Goal: Find contact information: Find contact information

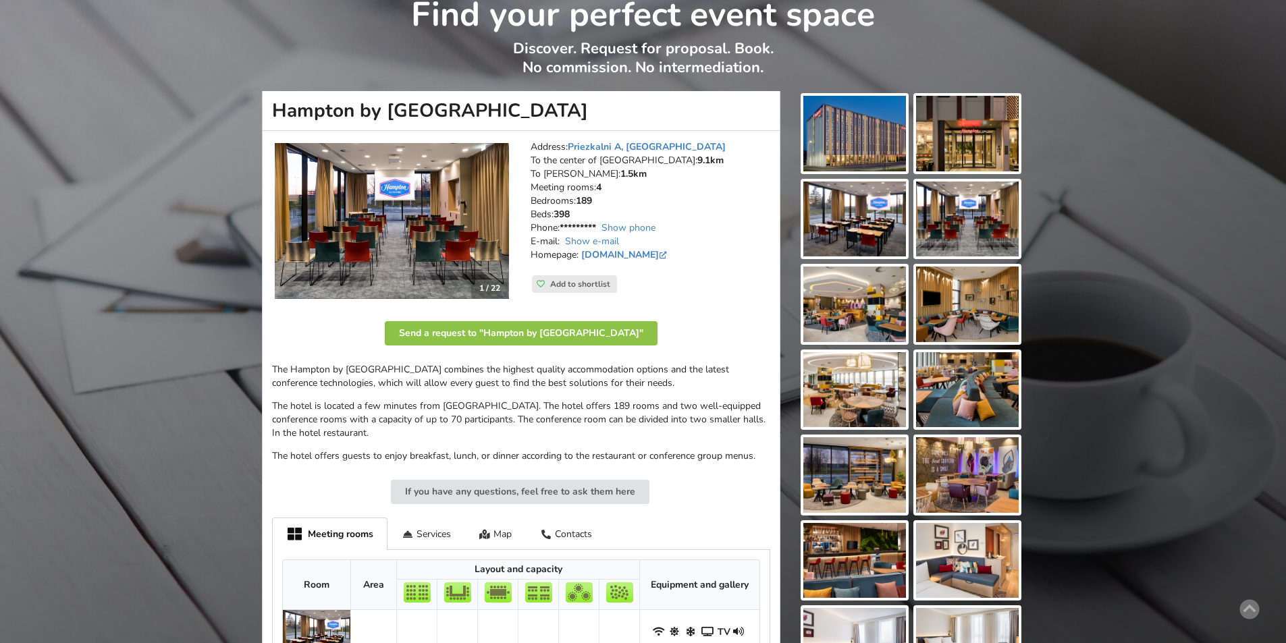
scroll to position [68, 0]
click at [860, 197] on img at bounding box center [855, 220] width 103 height 76
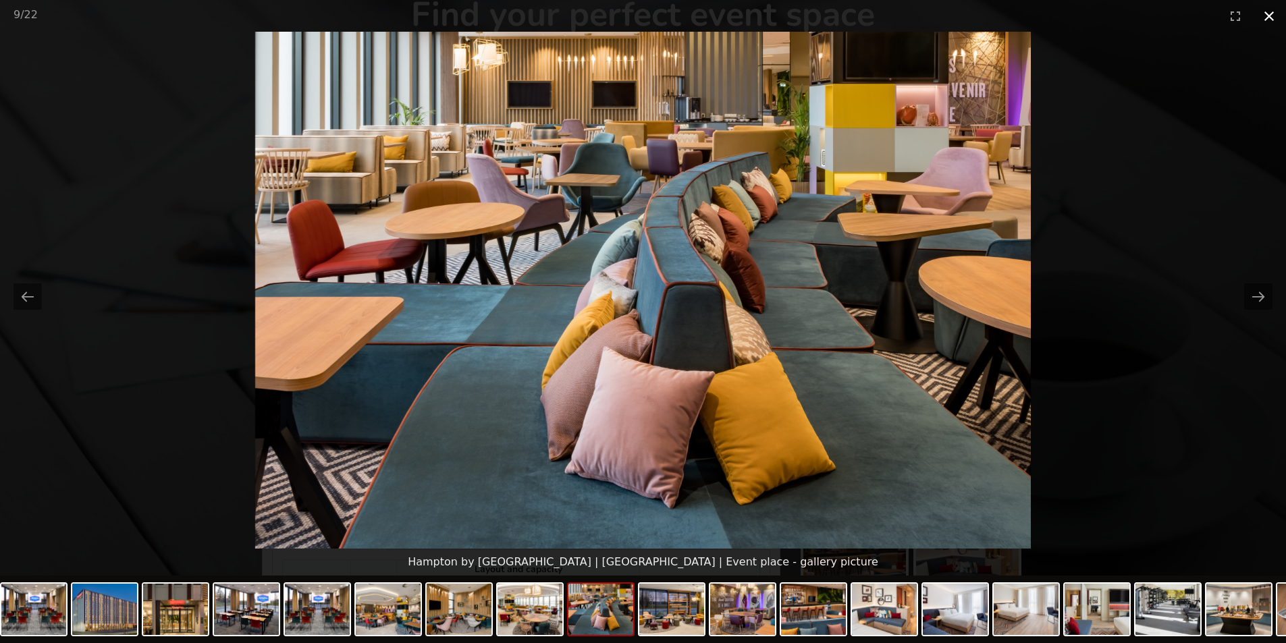
click at [1269, 20] on button "Close gallery" at bounding box center [1270, 16] width 34 height 32
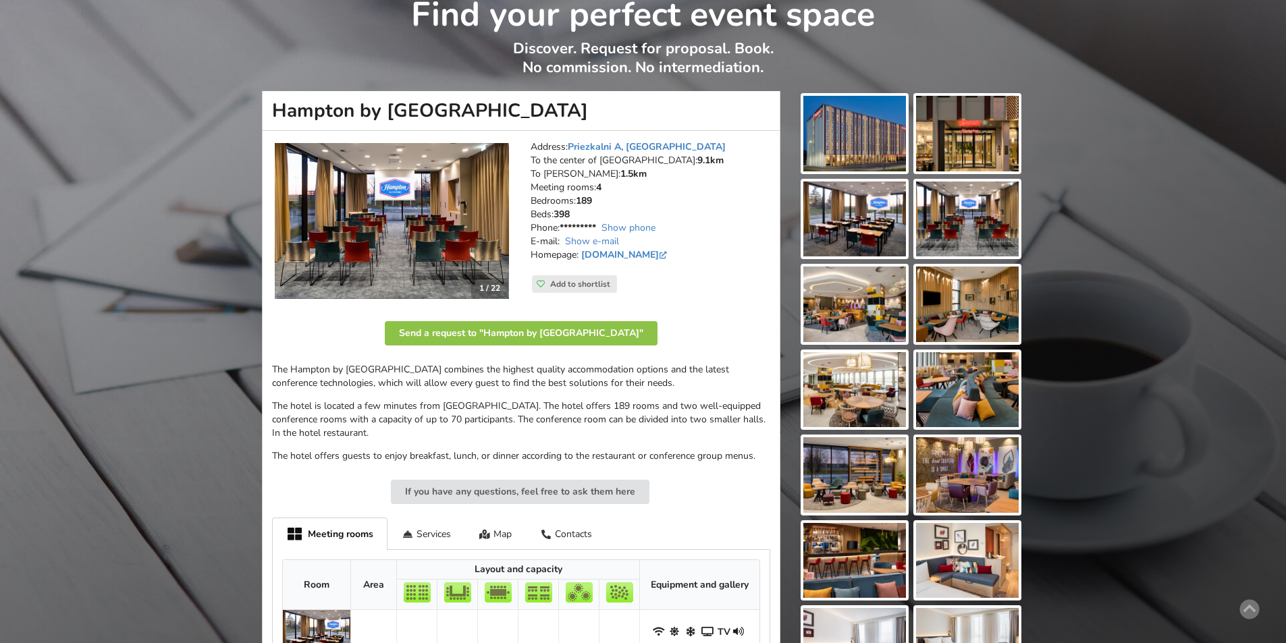
click at [706, 195] on address "Address: Priezkalni A, Marupe Municipality To the center of Riga: 9.1km To RIX:…" at bounding box center [651, 207] width 240 height 135
click at [727, 221] on address "Address: Priezkalni A, Marupe Municipality To the center of Riga: 9.1km To RIX:…" at bounding box center [651, 207] width 240 height 135
click at [642, 228] on link "Show phone" at bounding box center [629, 227] width 54 height 13
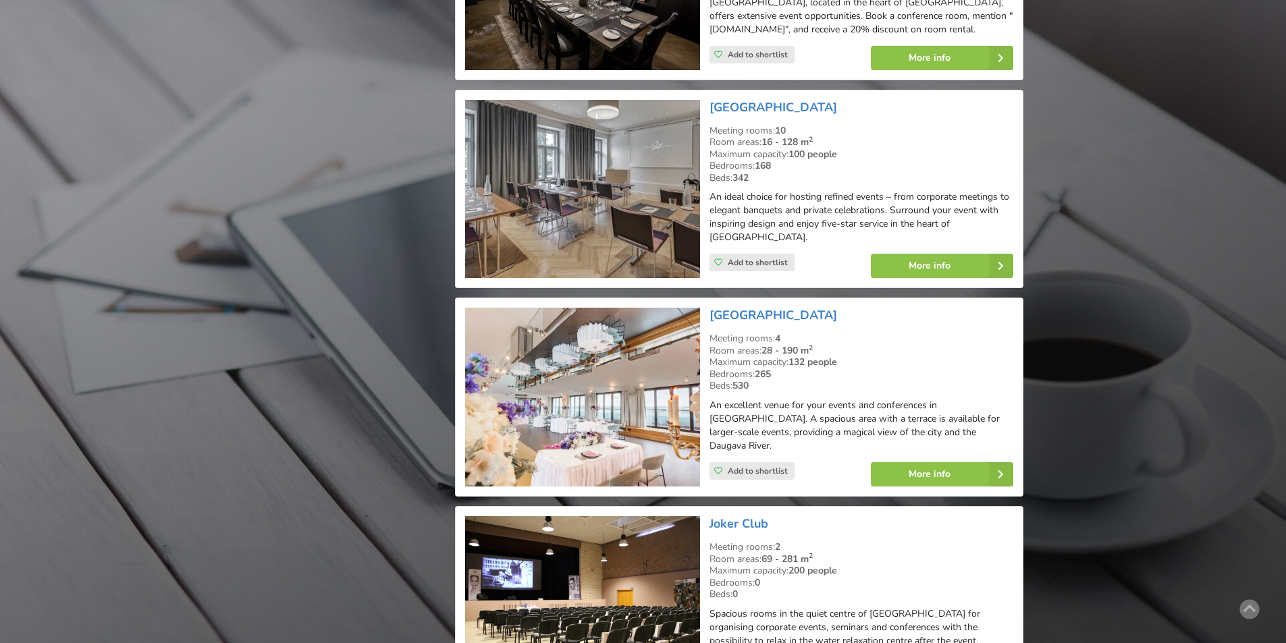
scroll to position [1485, 0]
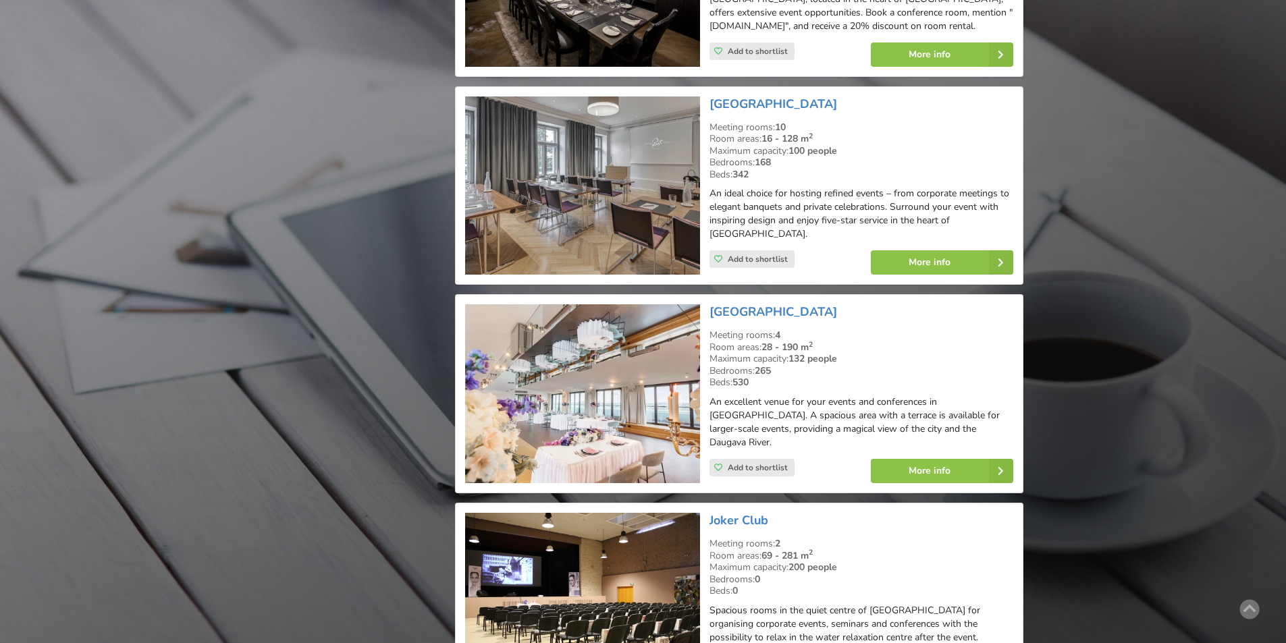
click at [1170, 192] on div "Find your perfect event space Discover. Request for proposal. Book. No commissi…" at bounding box center [643, 256] width 1286 height 3379
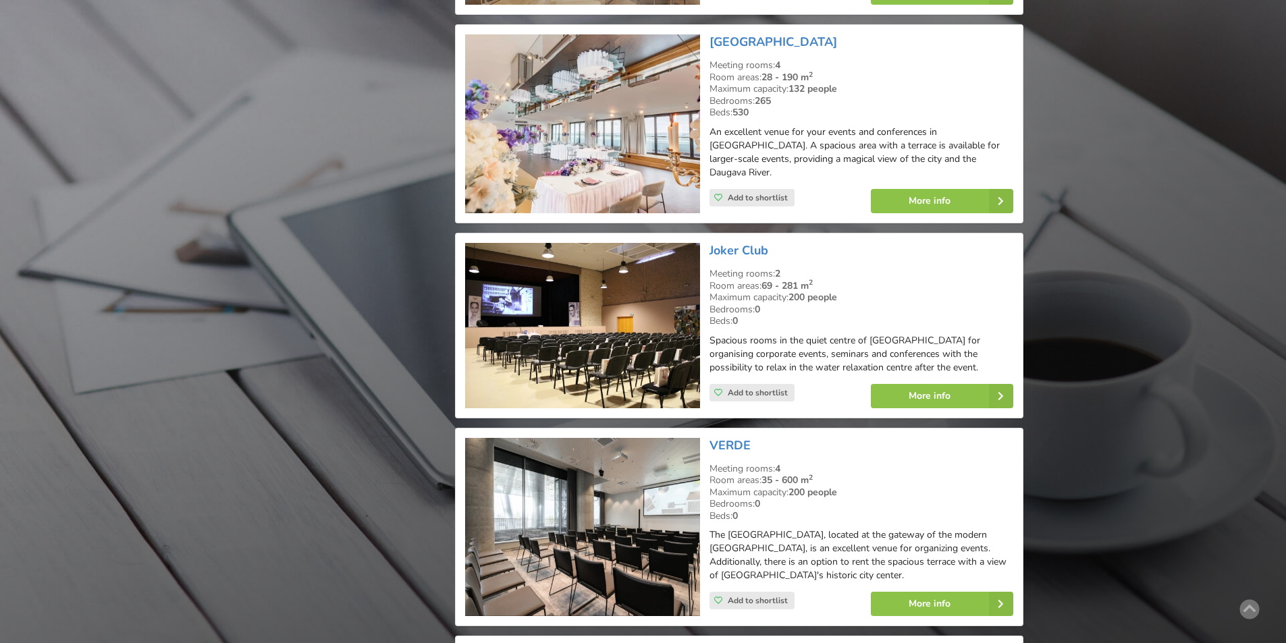
scroll to position [1958, 0]
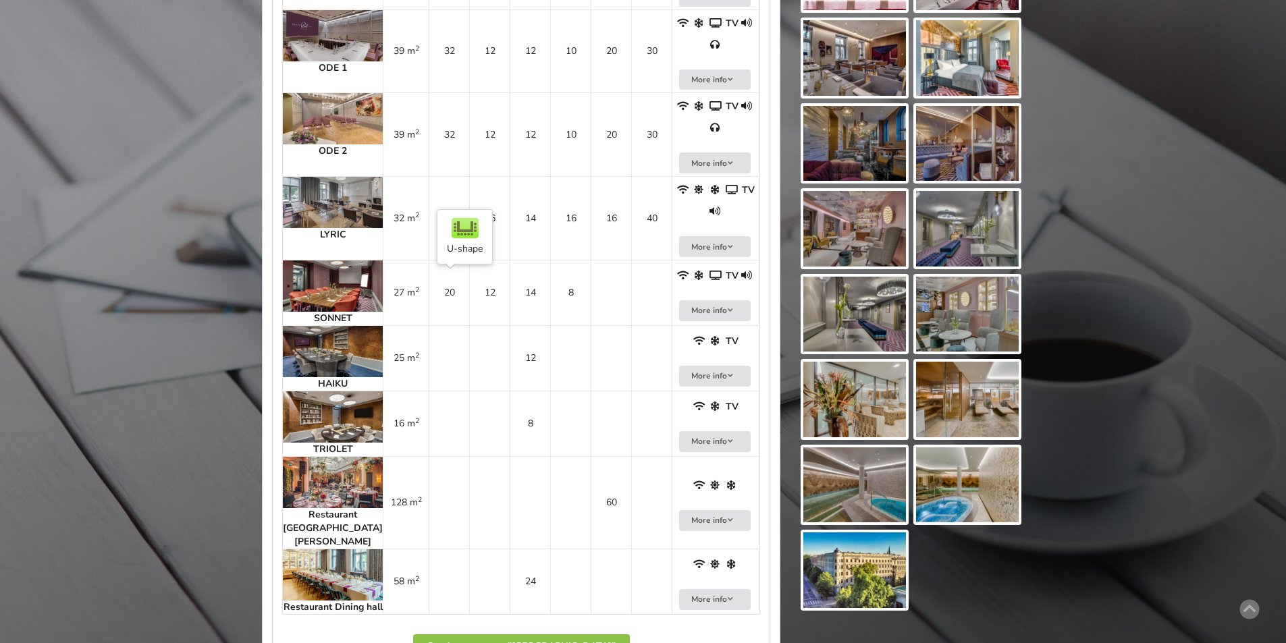
scroll to position [1013, 0]
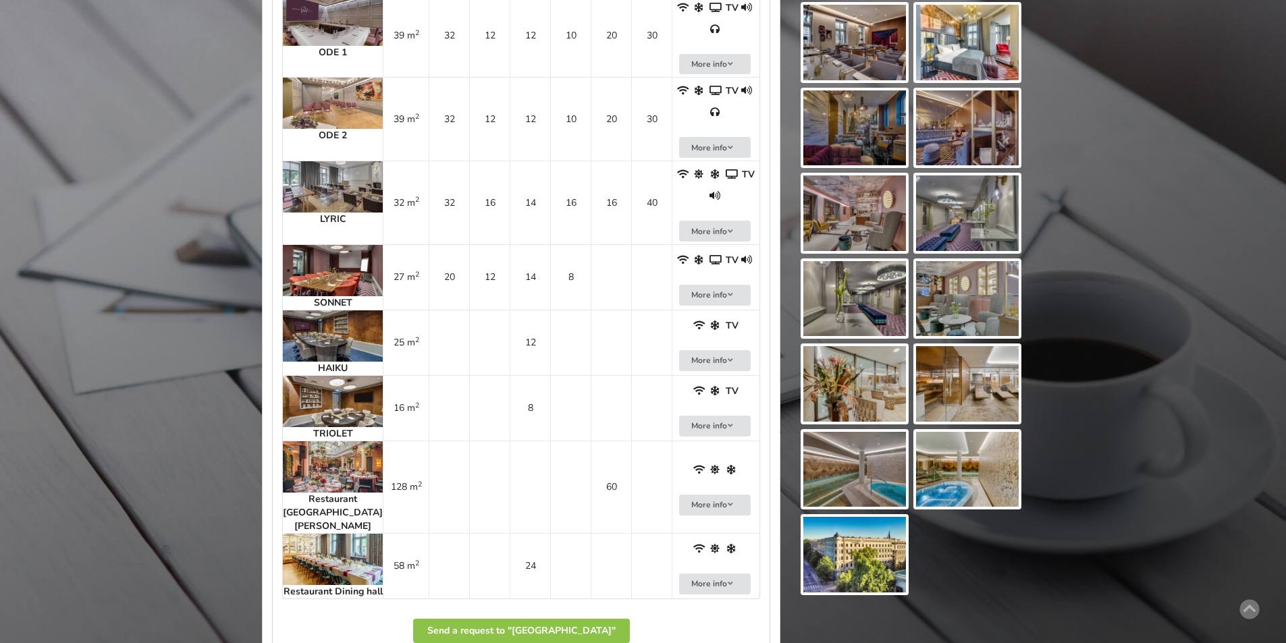
click at [325, 534] on img at bounding box center [333, 559] width 100 height 51
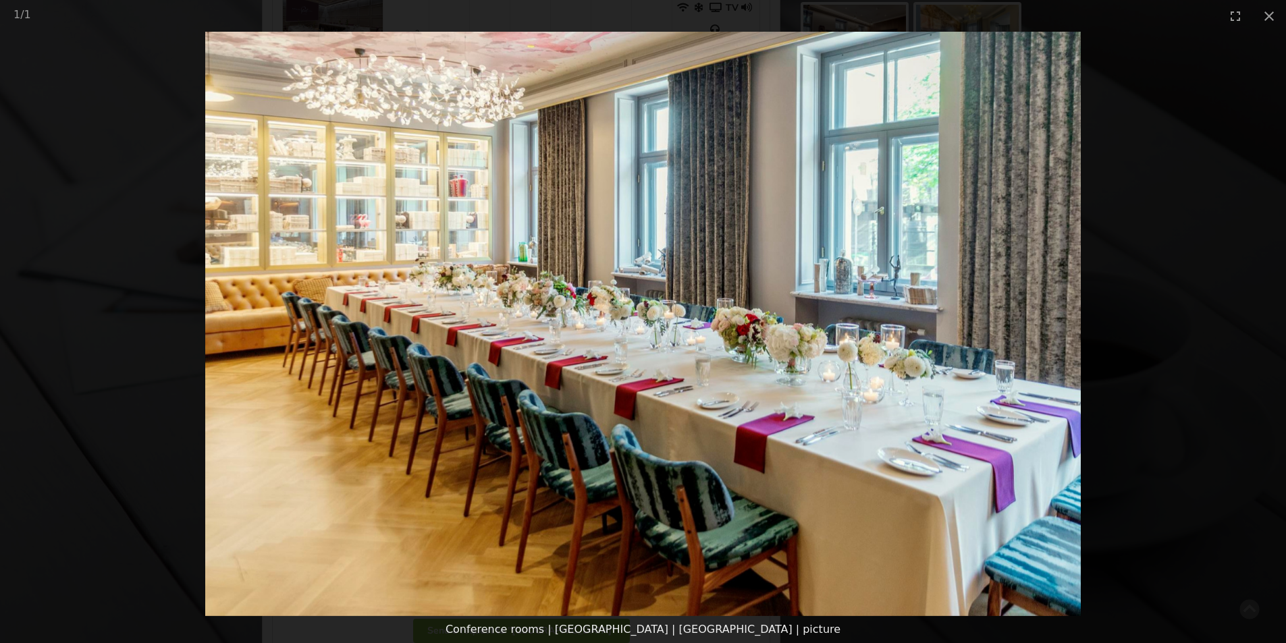
click at [1167, 147] on picture at bounding box center [643, 324] width 1286 height 585
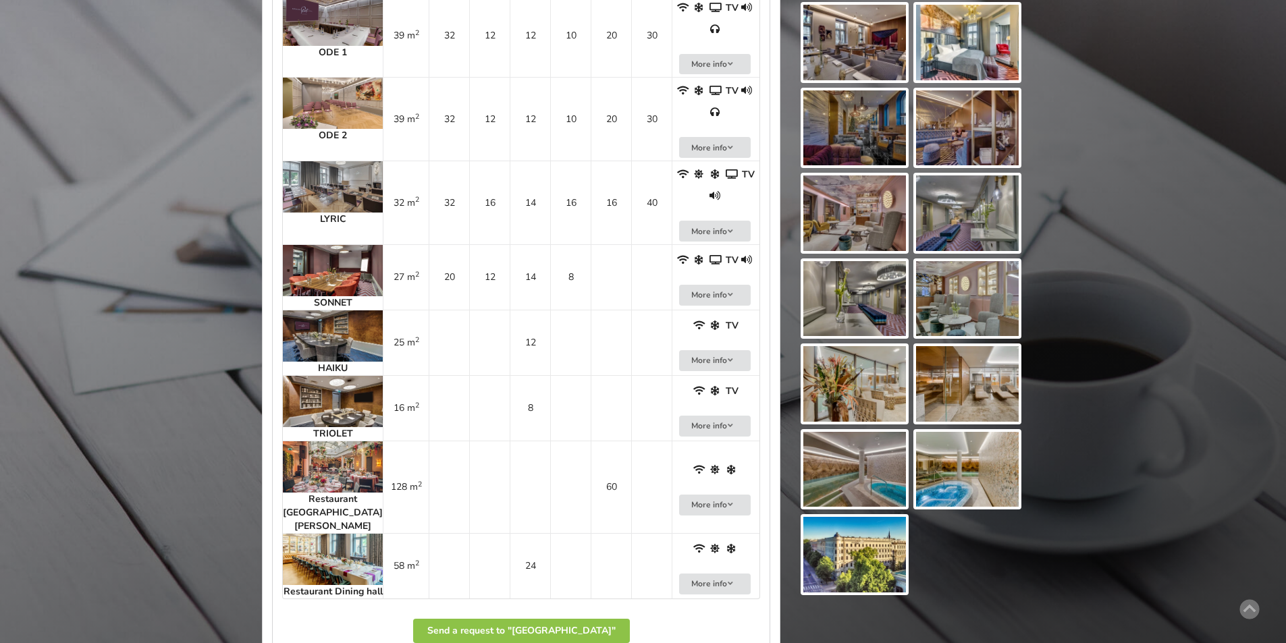
click at [298, 442] on img at bounding box center [333, 467] width 100 height 51
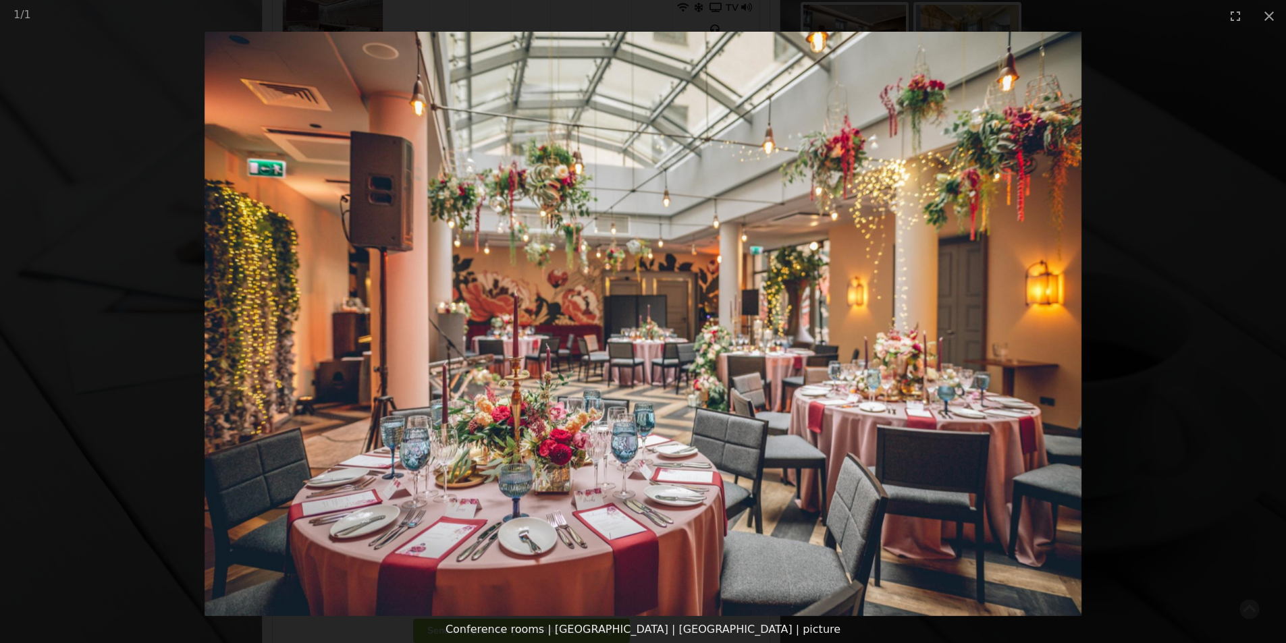
click at [1219, 193] on picture at bounding box center [643, 324] width 1286 height 585
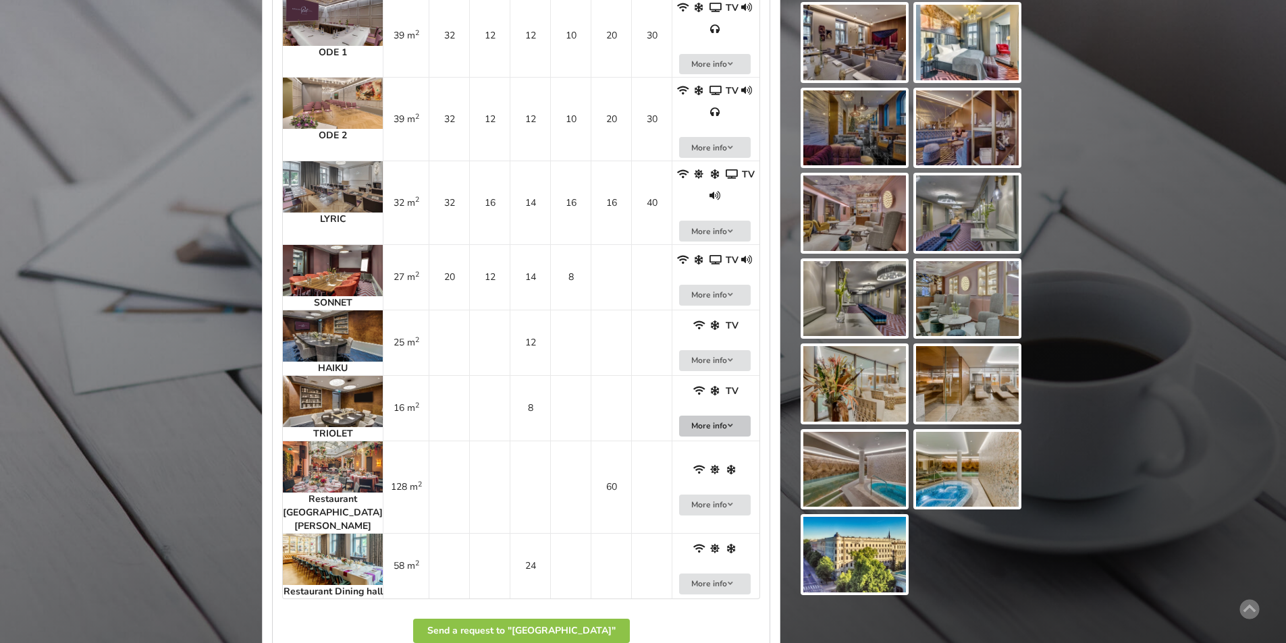
scroll to position [878, 0]
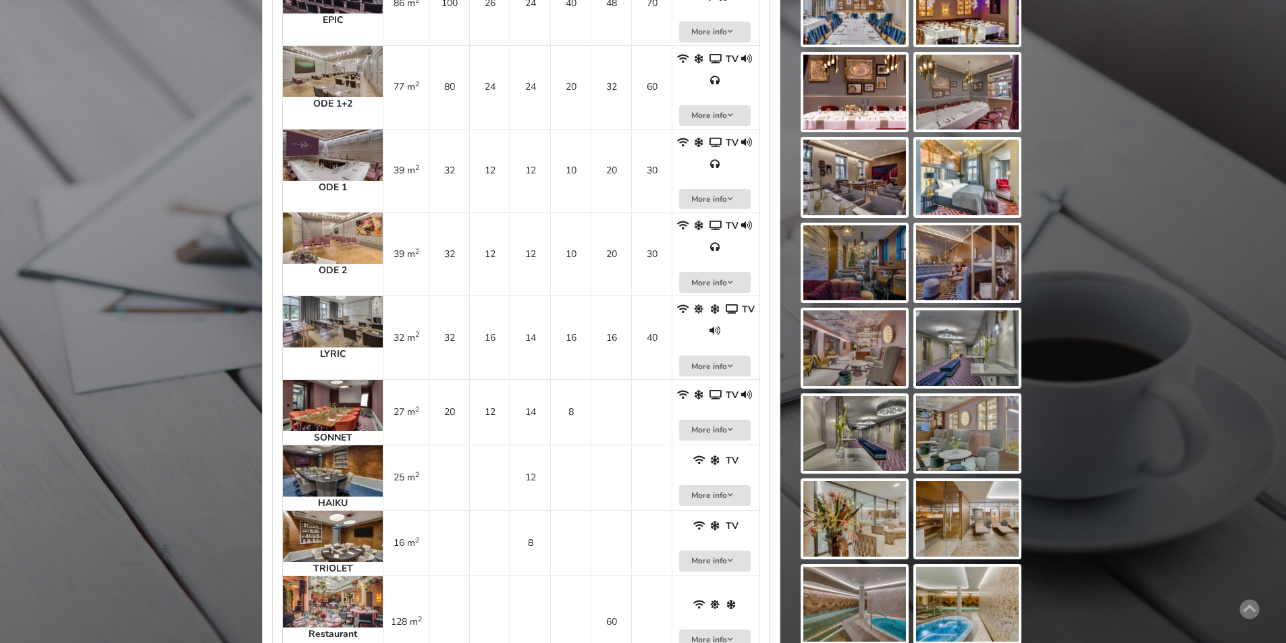
click at [322, 380] on img at bounding box center [333, 405] width 100 height 51
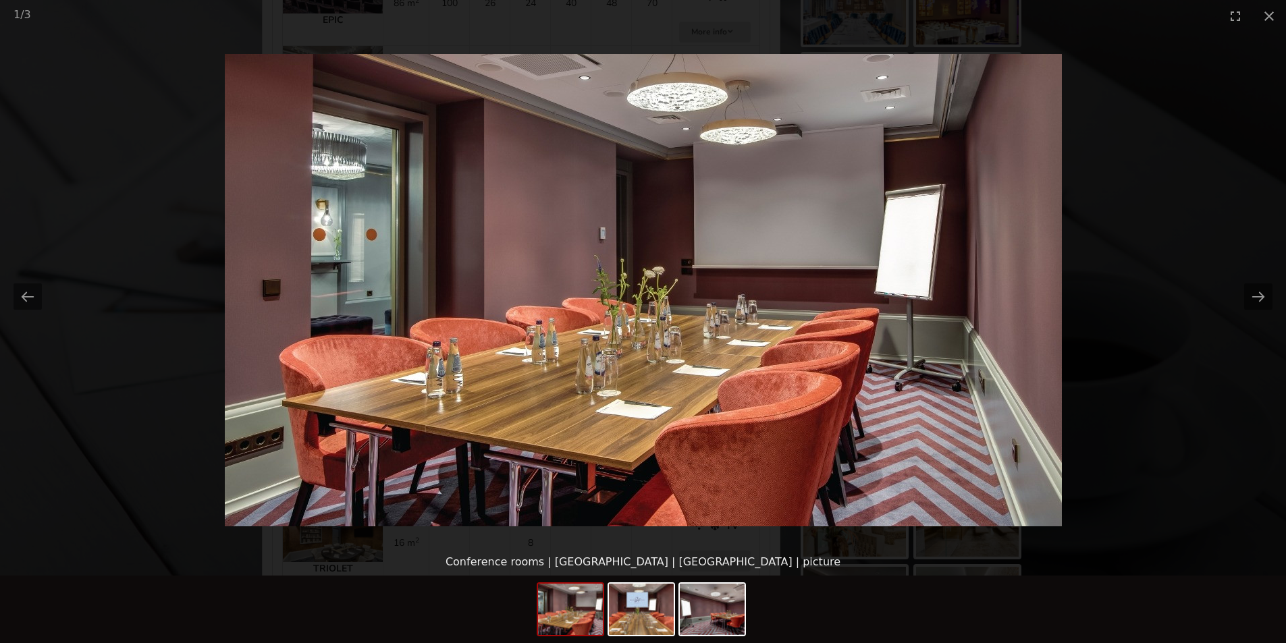
click at [1163, 188] on picture at bounding box center [643, 290] width 1286 height 517
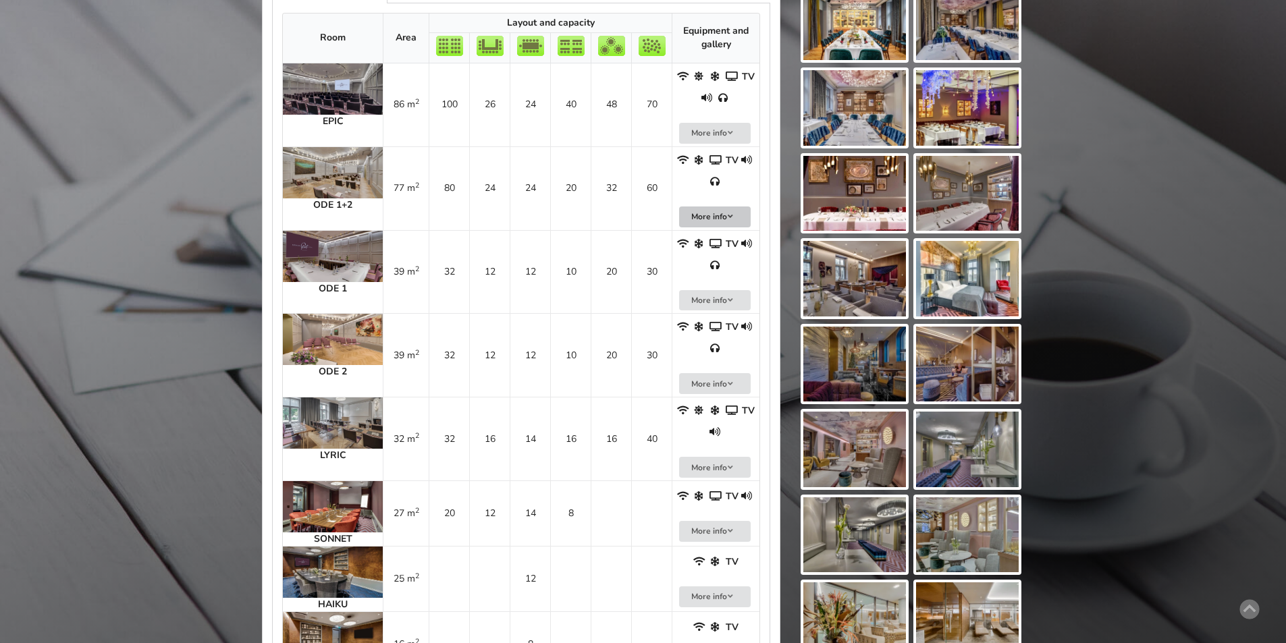
scroll to position [675, 0]
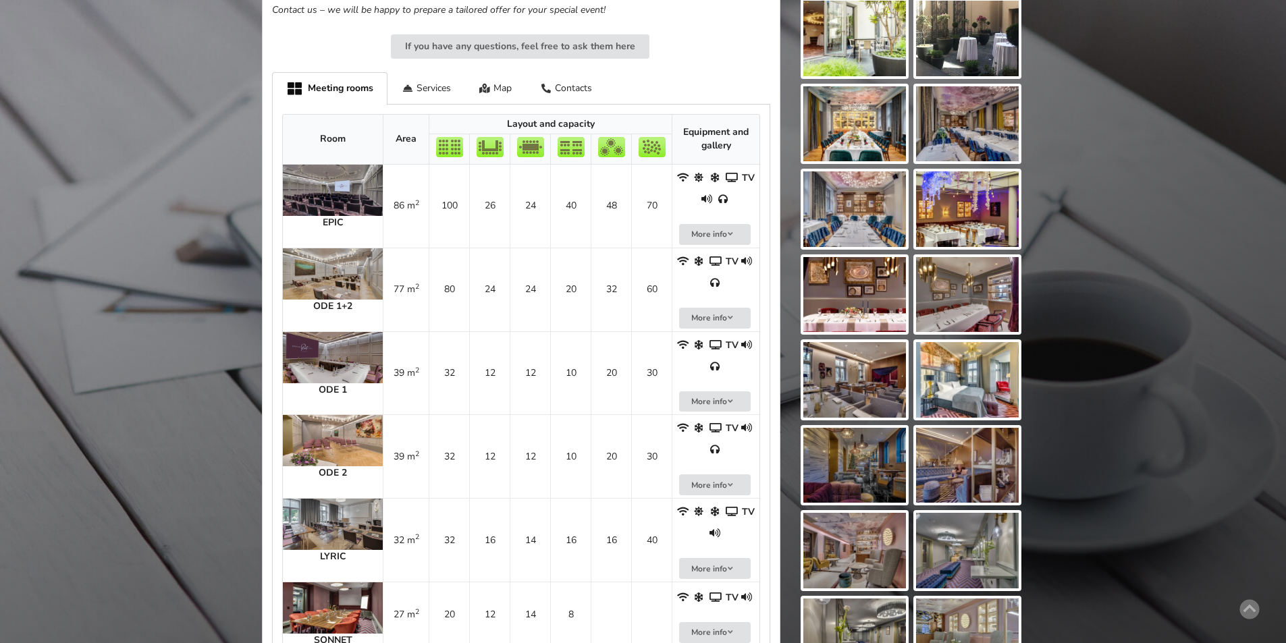
click at [310, 332] on img at bounding box center [333, 357] width 100 height 51
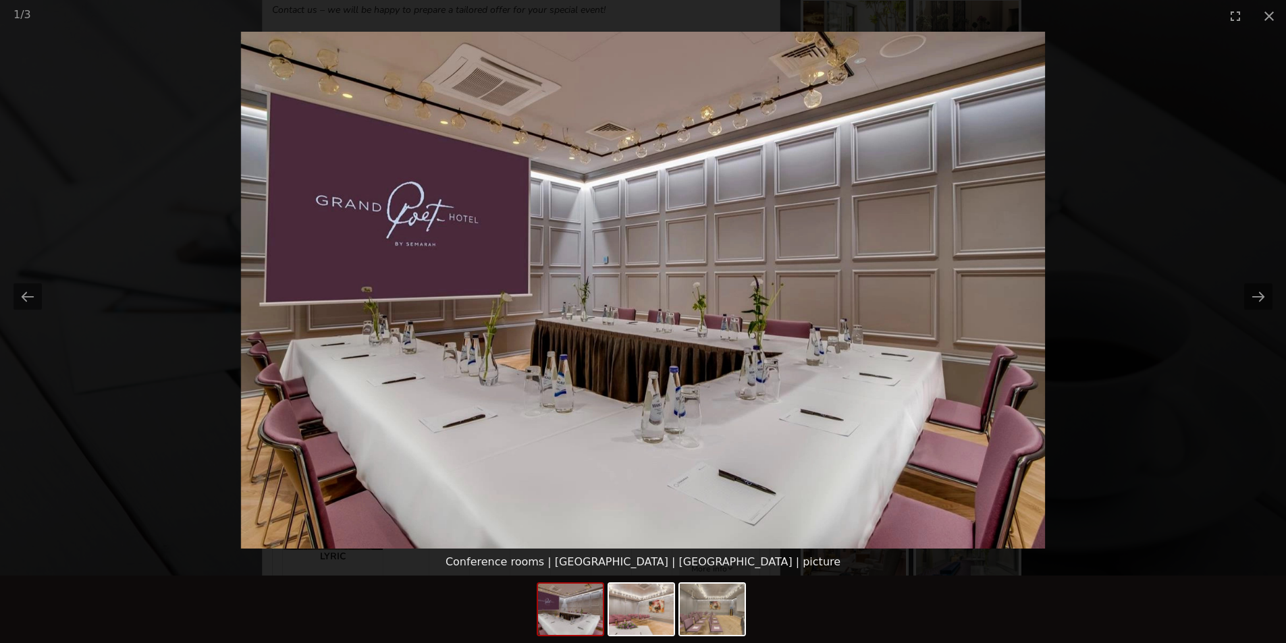
scroll to position [0, 0]
click at [1141, 169] on picture at bounding box center [643, 290] width 1286 height 517
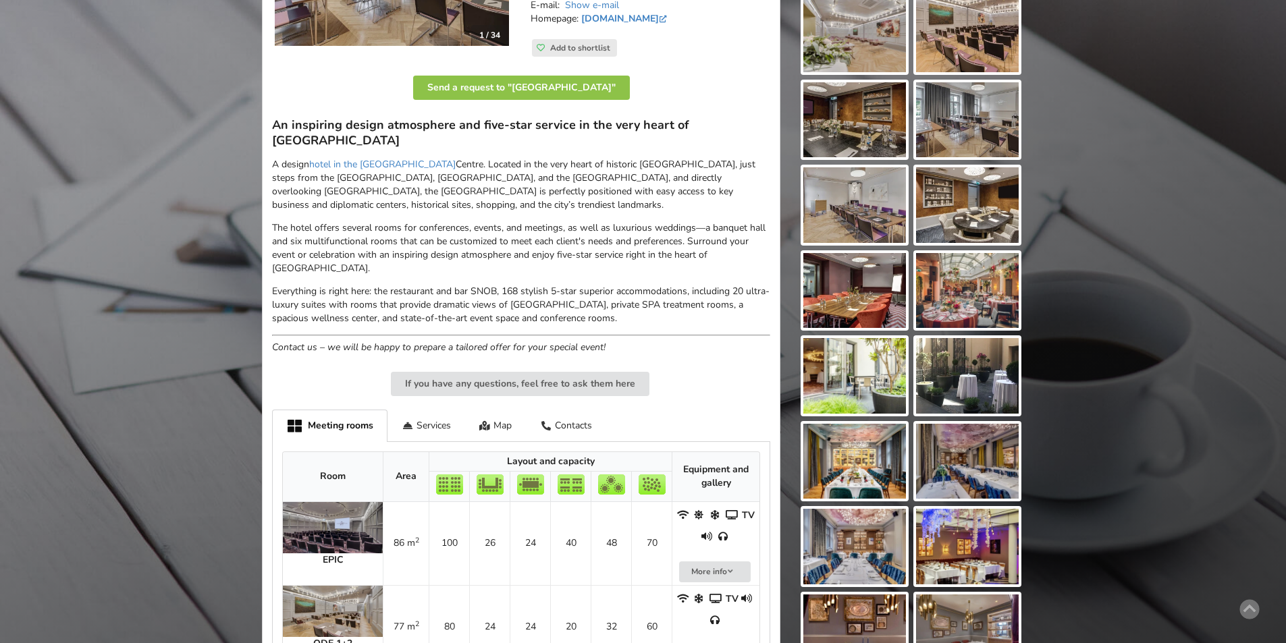
scroll to position [203, 0]
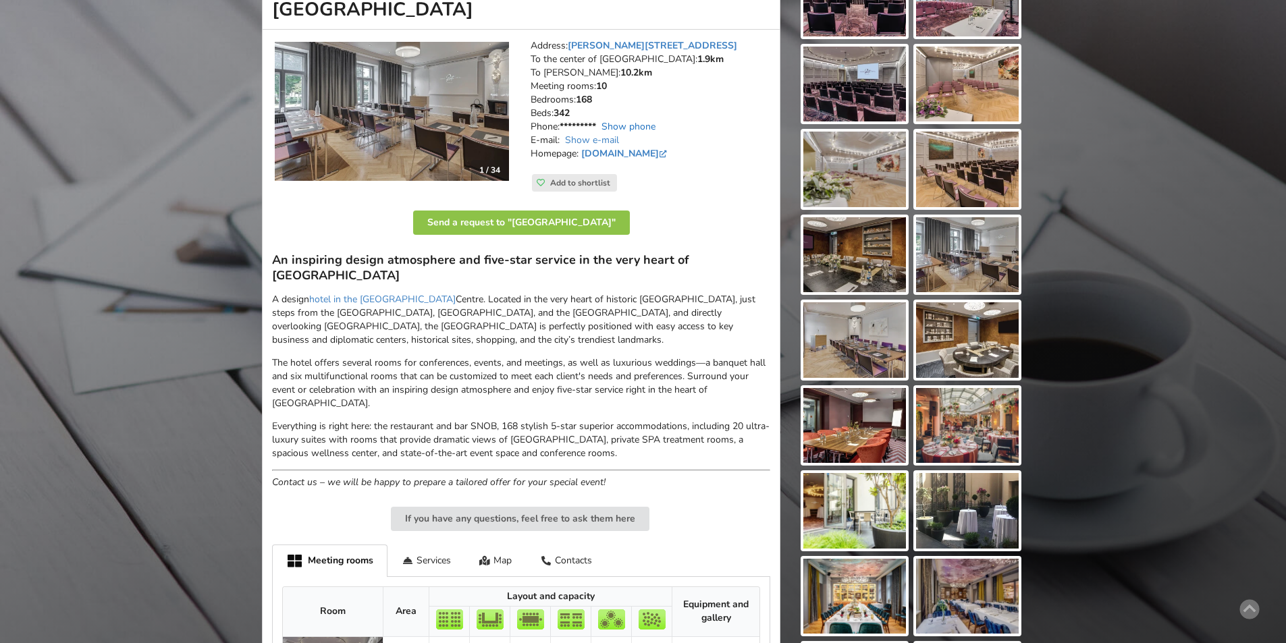
click at [637, 124] on link "Show phone" at bounding box center [629, 126] width 54 height 13
drag, startPoint x: 639, startPoint y: 126, endPoint x: 590, endPoint y: 130, distance: 49.5
click at [590, 130] on address "Address: Raiņa bulvāris 5/6, Riga To the center of Riga: 1.9km To RIX: 10.2km M…" at bounding box center [651, 106] width 240 height 135
copy address "26445079"
click at [757, 105] on address "Address: Raiņa bulvāris 5/6, Riga To the center of Riga: 1.9km To RIX: 10.2km M…" at bounding box center [651, 106] width 240 height 135
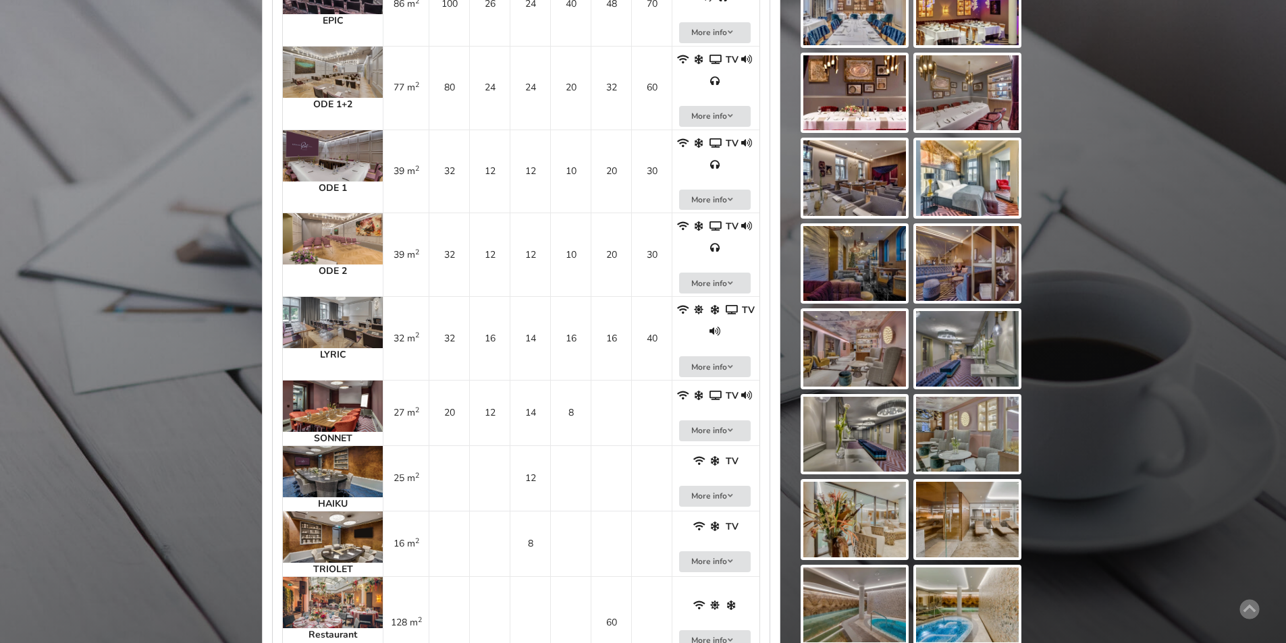
scroll to position [736, 0]
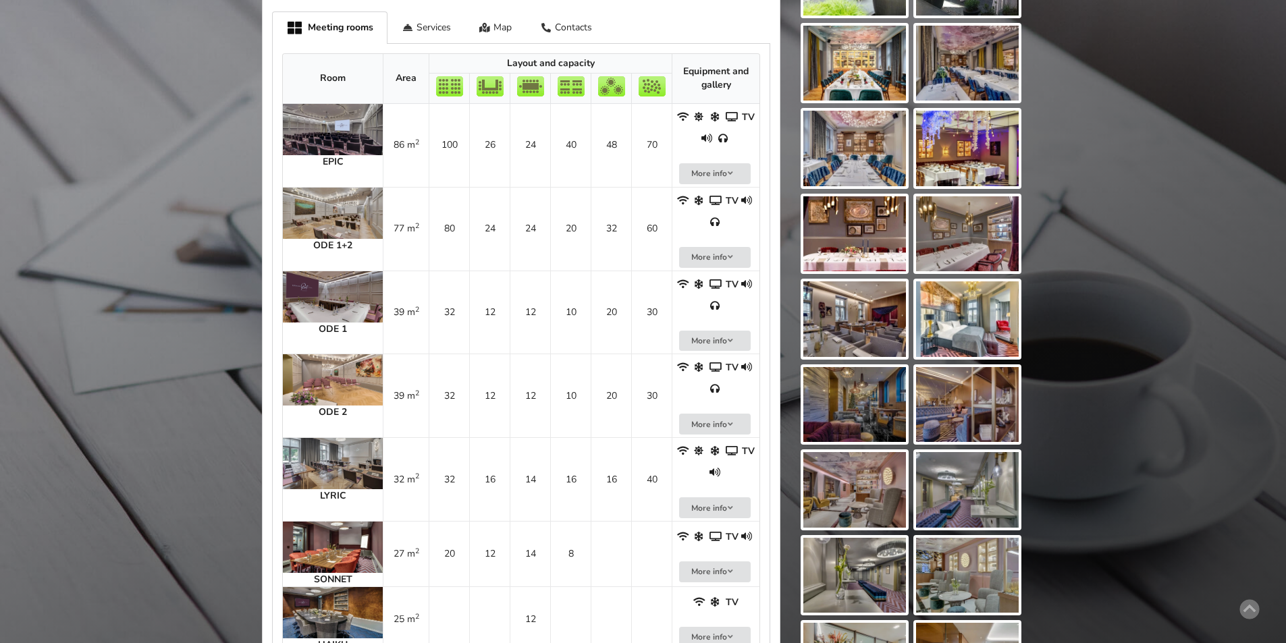
click at [774, 91] on div "1 / 34 Address: Raiņa bulvāris 5/6, Riga To the center of Riga: 1.9km To RIX: 1…" at bounding box center [521, 227] width 519 height 1462
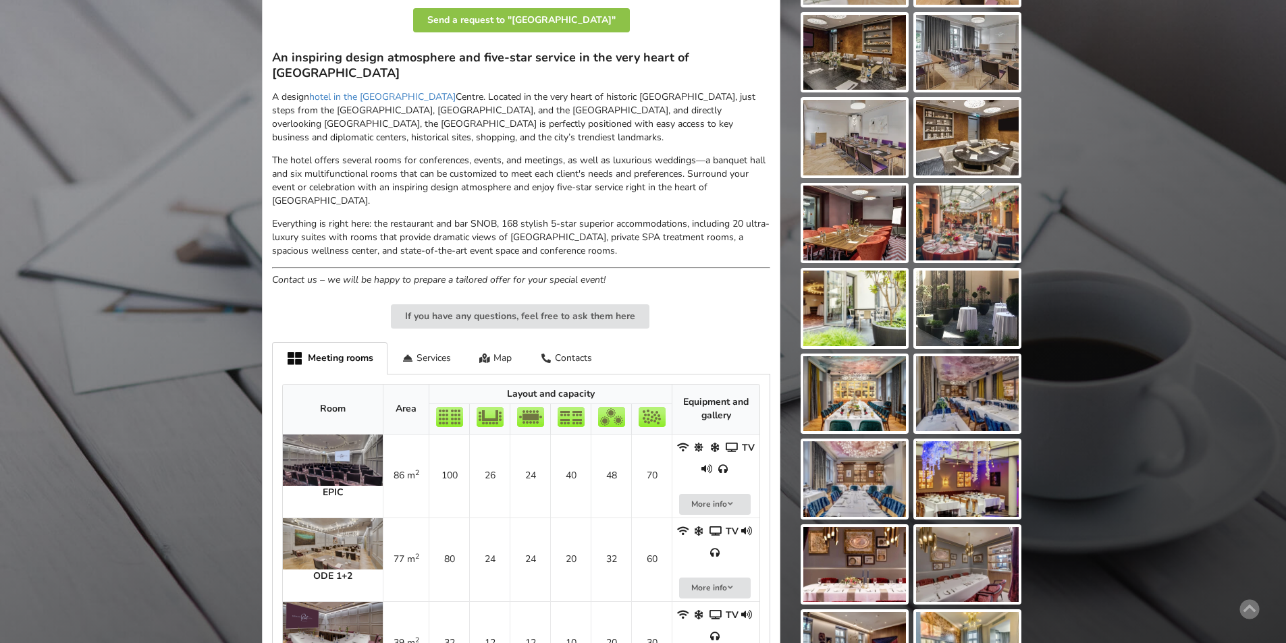
scroll to position [135, 0]
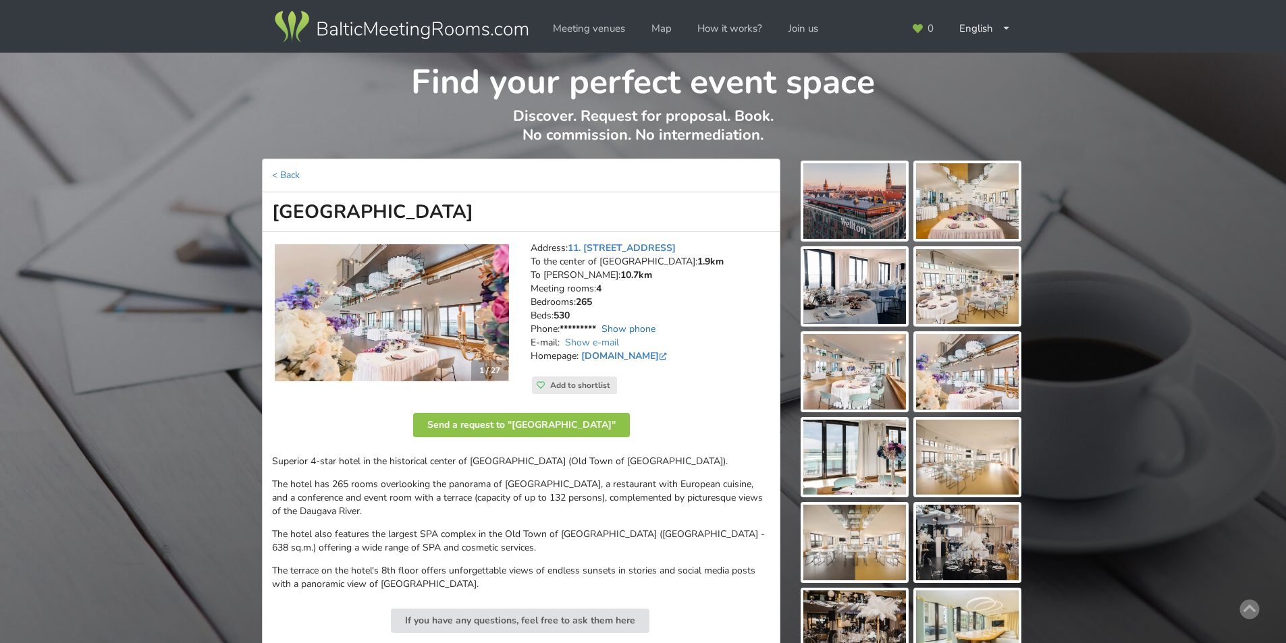
click at [620, 331] on link "Show phone" at bounding box center [629, 329] width 54 height 13
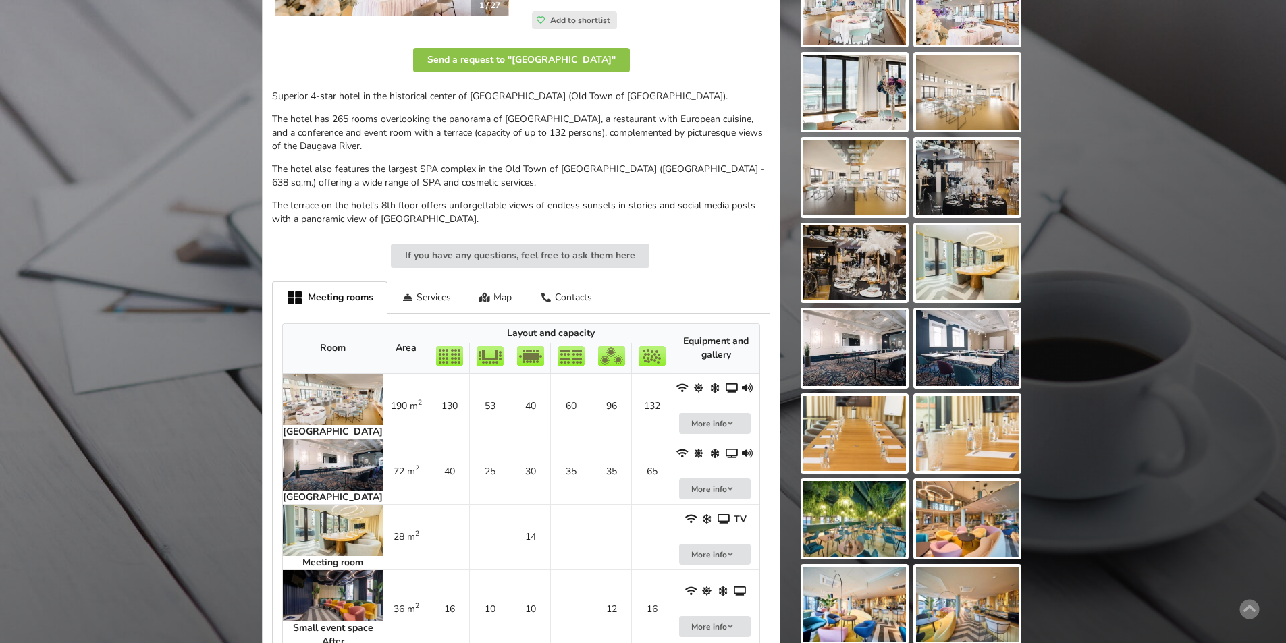
scroll to position [405, 0]
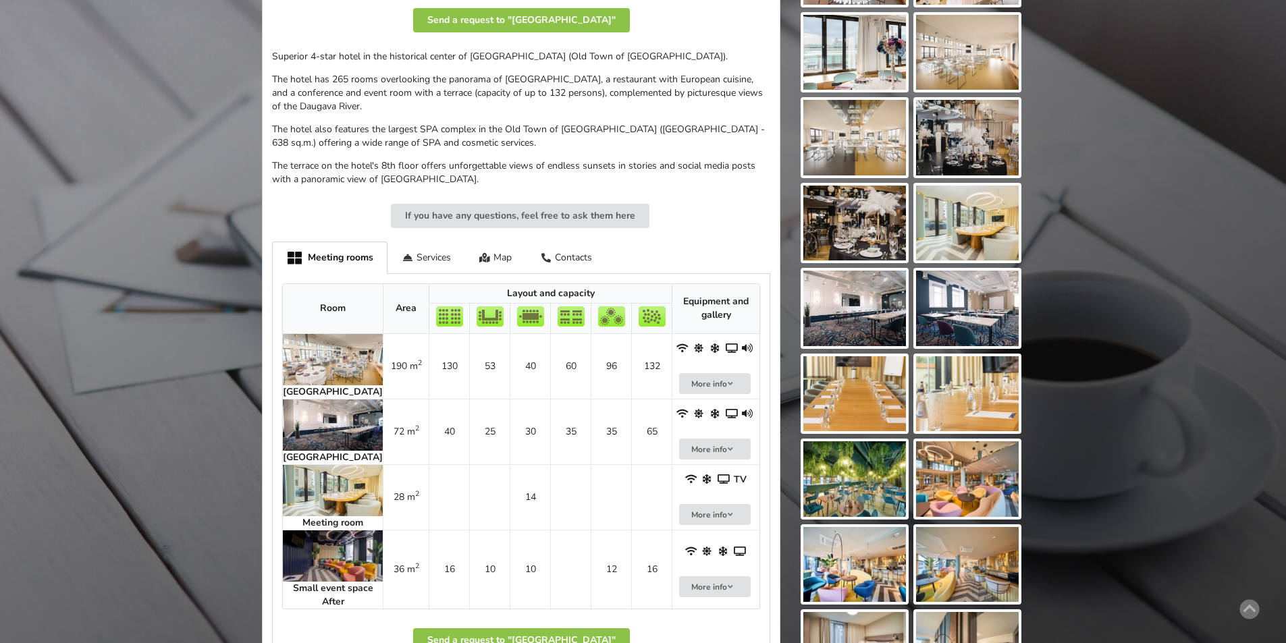
click at [317, 531] on img at bounding box center [333, 556] width 100 height 51
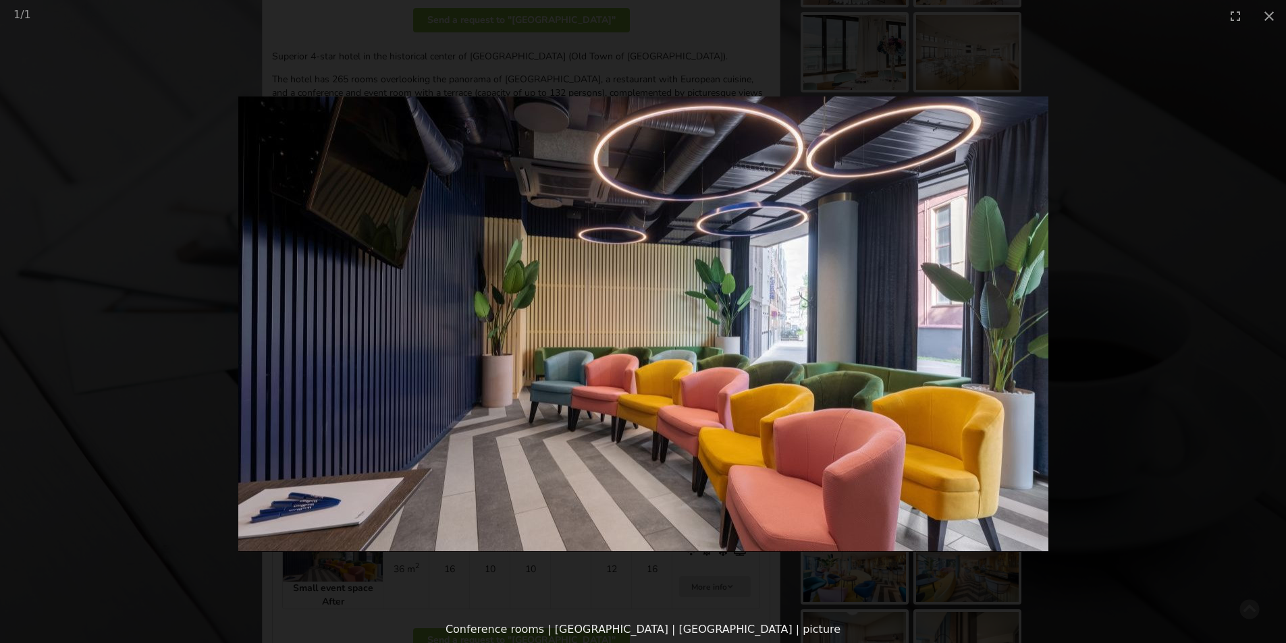
click at [1220, 119] on picture at bounding box center [643, 324] width 1286 height 585
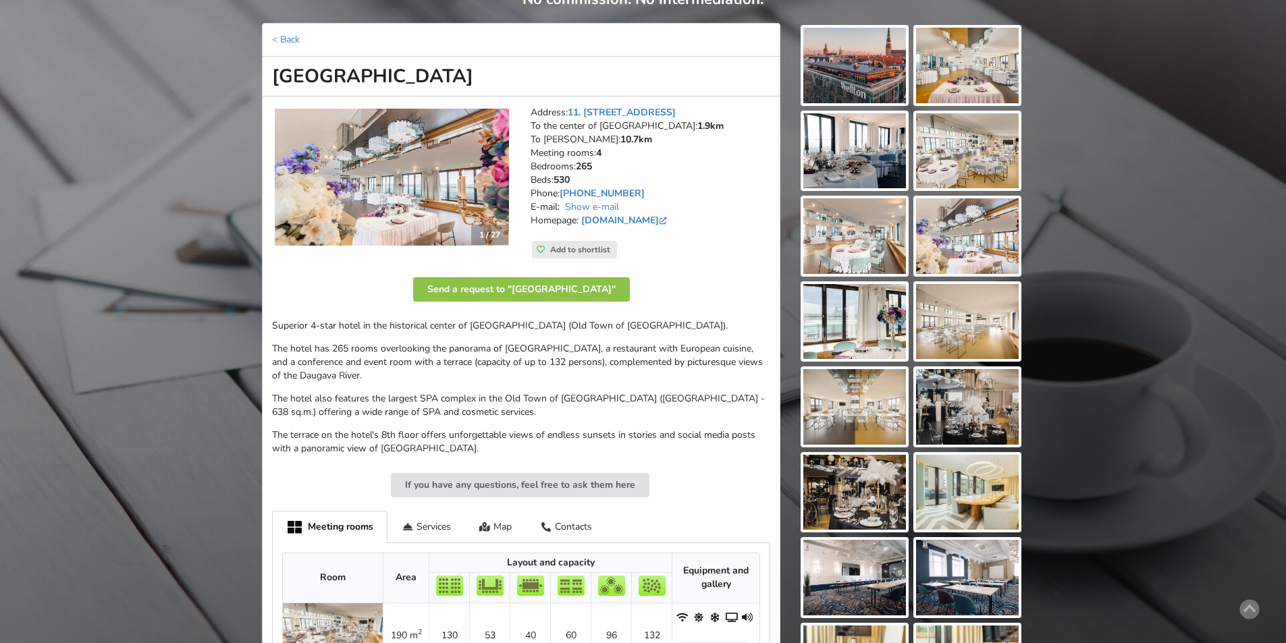
scroll to position [135, 0]
drag, startPoint x: 641, startPoint y: 192, endPoint x: 587, endPoint y: 196, distance: 54.2
click at [587, 196] on address "Address: 11. novembra krastmala 33, Riga To the center of Riga: 1.9km To RIX: 1…" at bounding box center [651, 174] width 240 height 135
copy address "27998261"
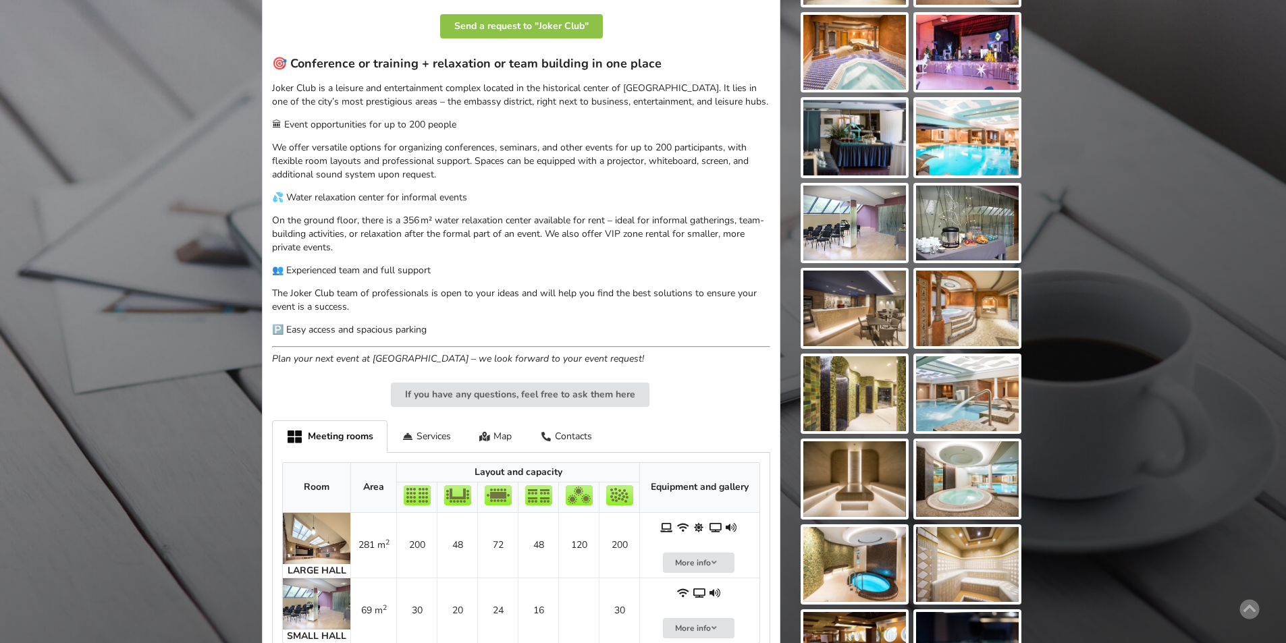
scroll to position [608, 0]
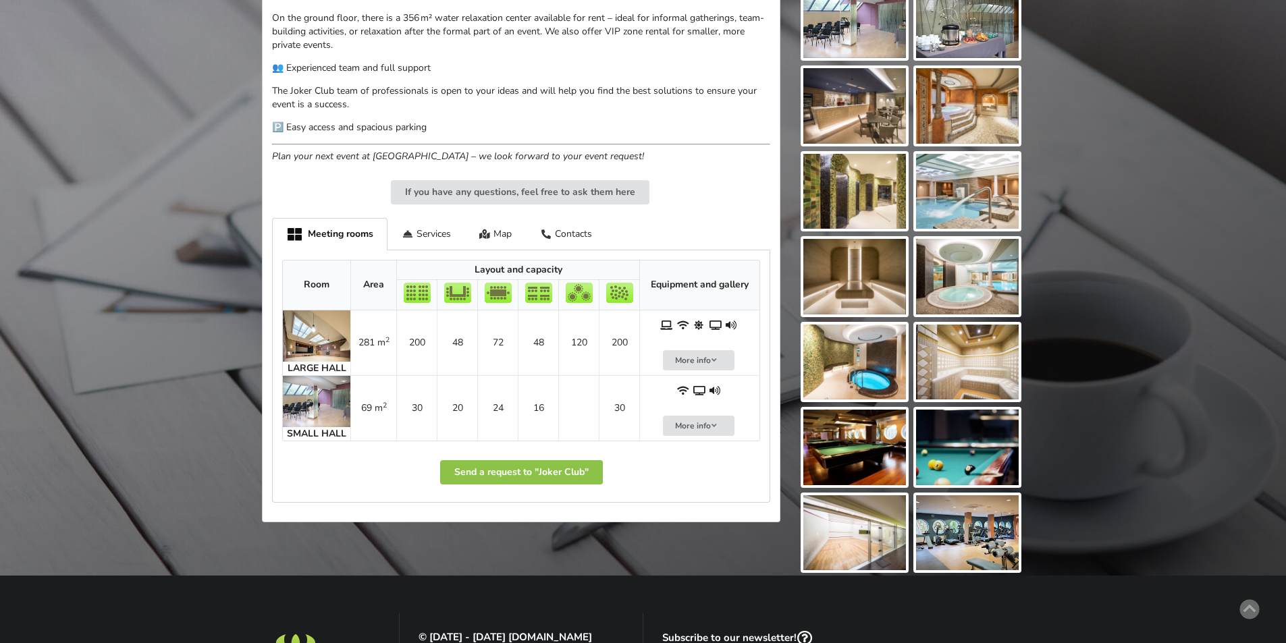
click at [306, 405] on img at bounding box center [317, 401] width 68 height 51
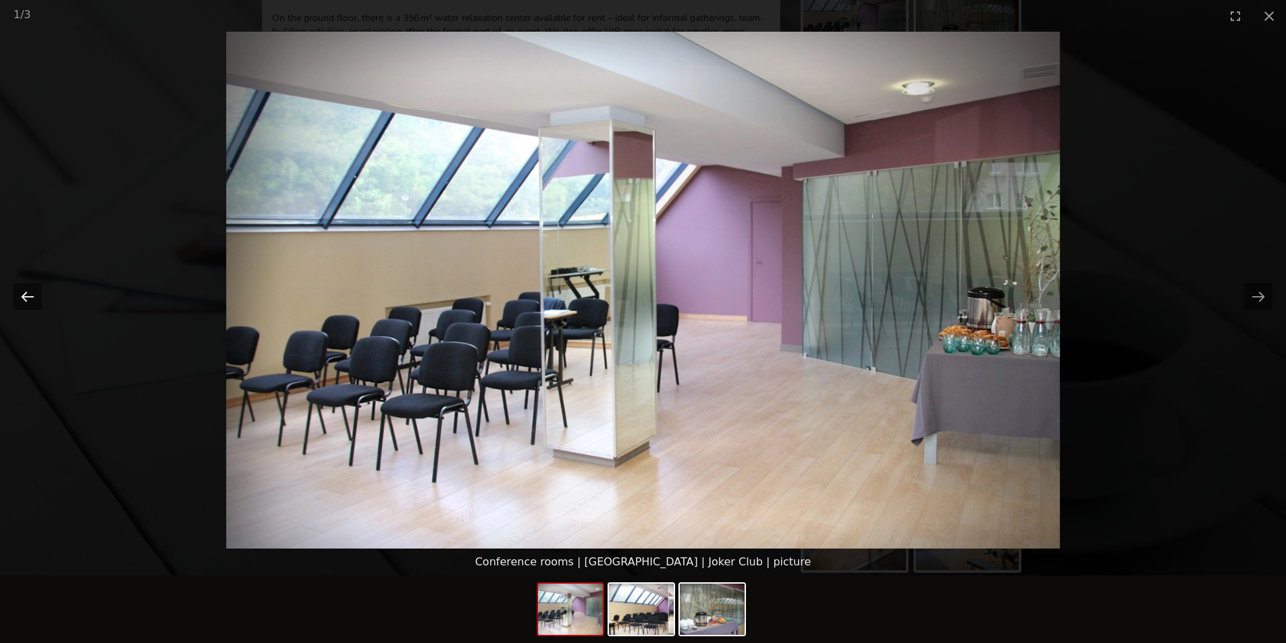
click at [22, 292] on button "Previous slide" at bounding box center [28, 297] width 28 height 26
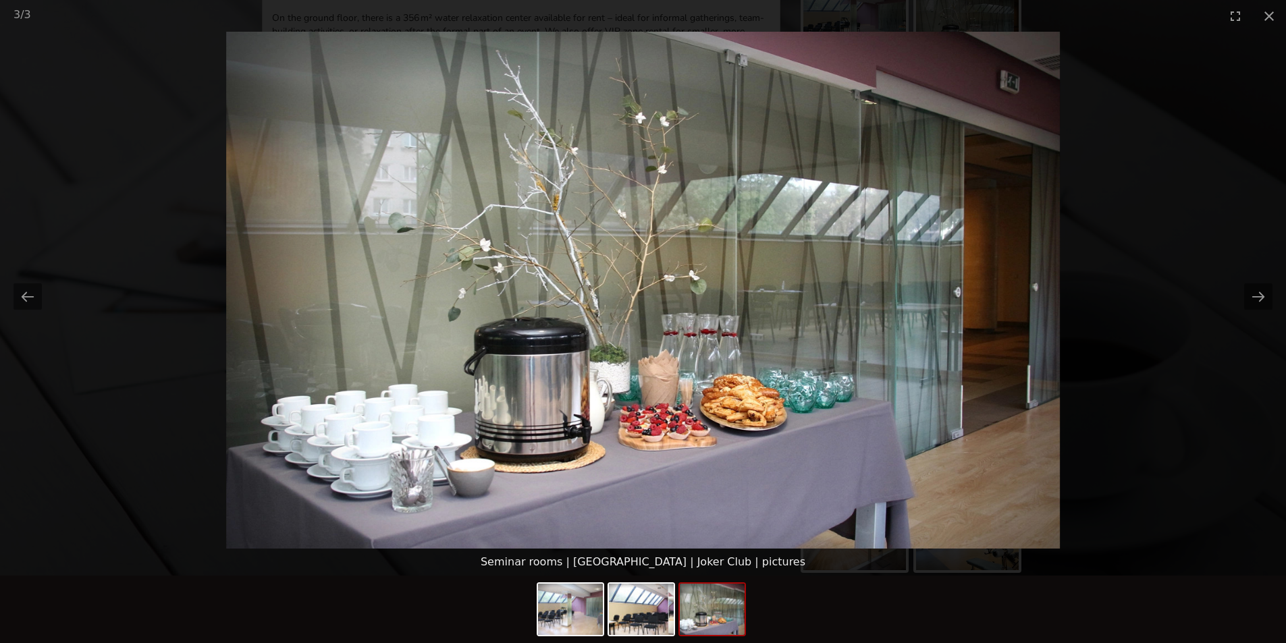
scroll to position [0, 0]
click at [1209, 101] on picture at bounding box center [643, 290] width 1286 height 517
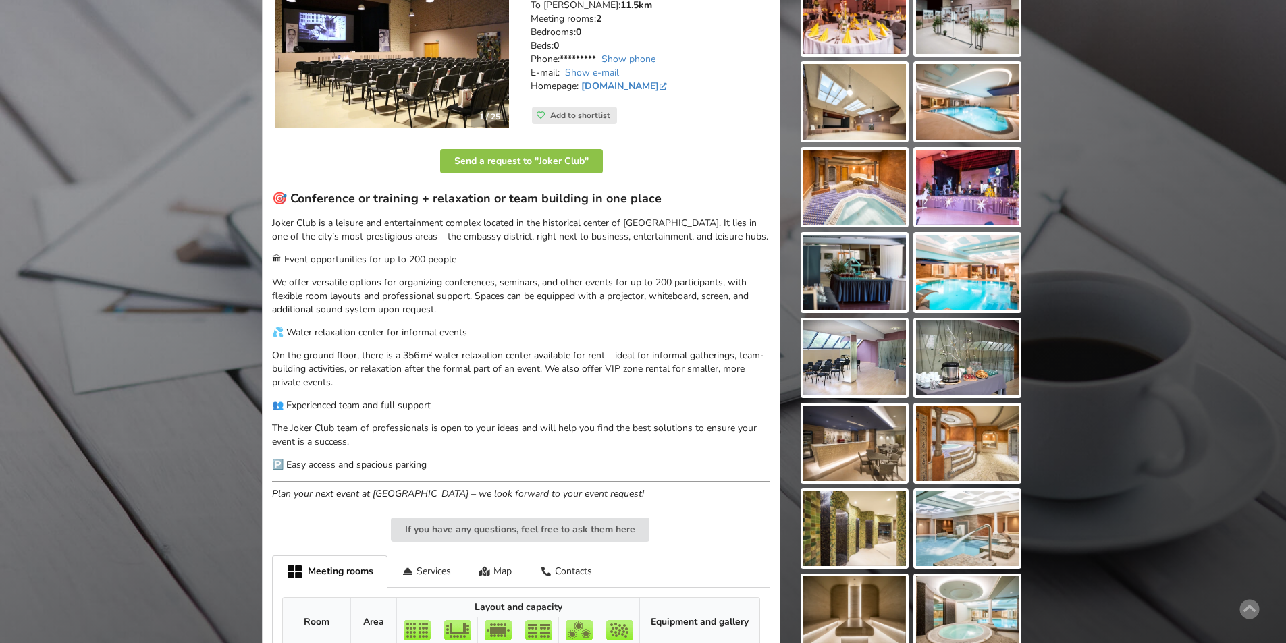
scroll to position [203, 0]
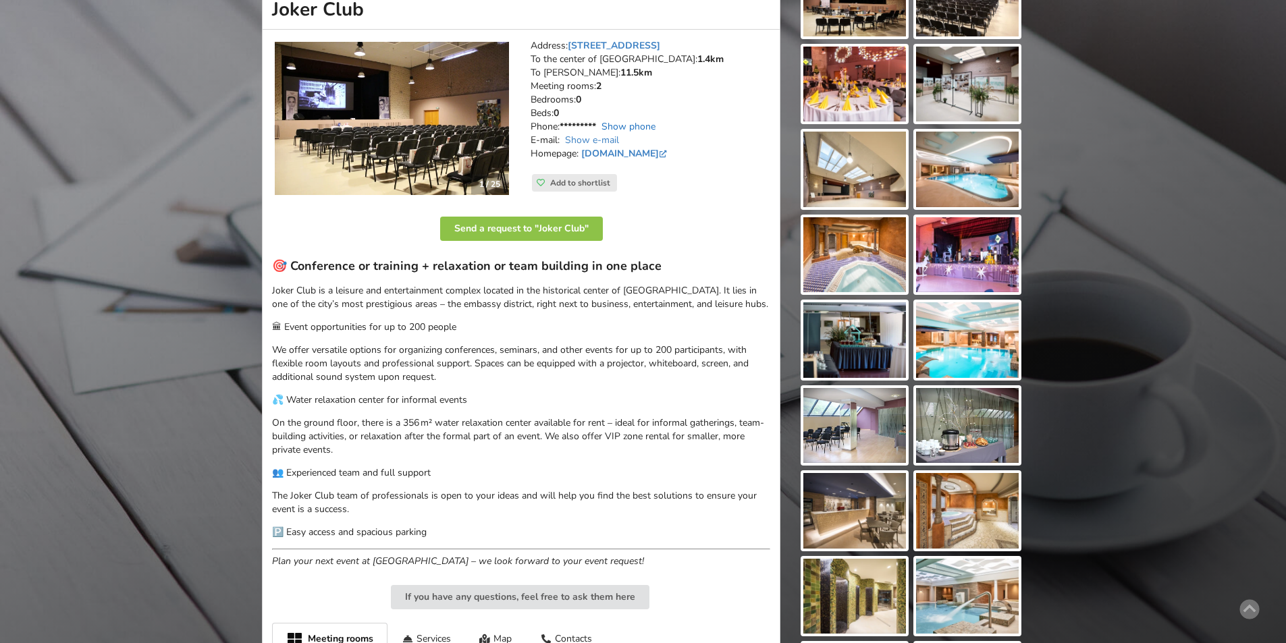
click at [630, 125] on link "Show phone" at bounding box center [629, 126] width 54 height 13
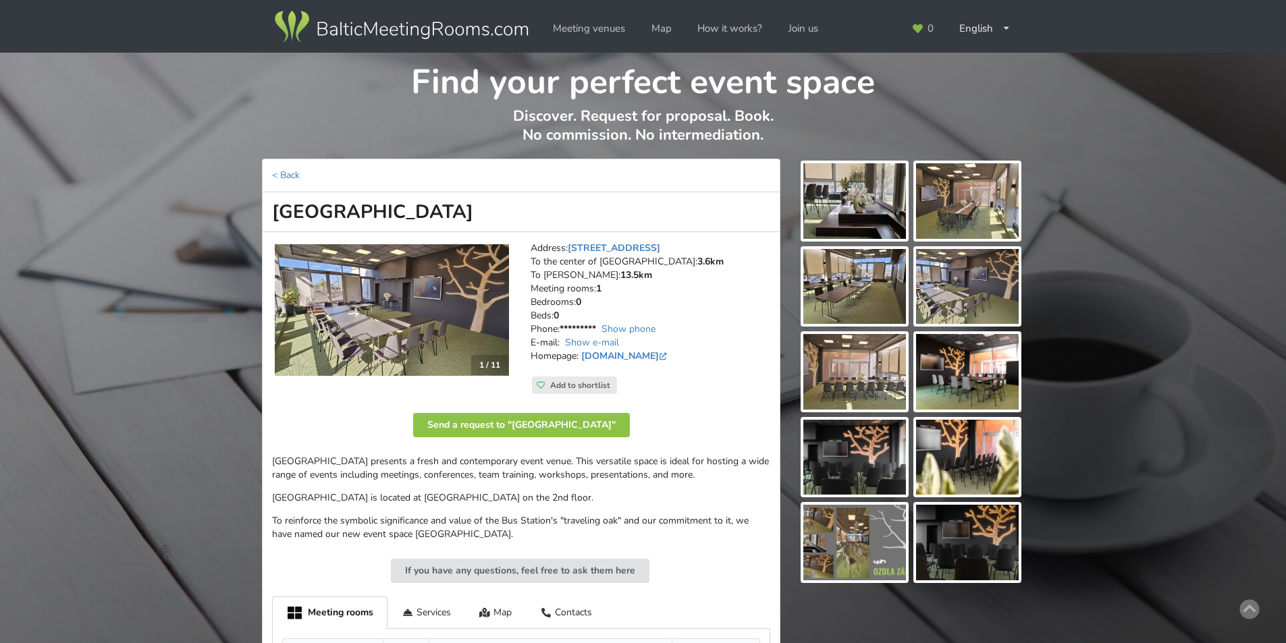
click at [625, 320] on address "Address: Prāgas iela 1, Riga To the center of Riga: 3.6km To RIX: 13.5km Meetin…" at bounding box center [651, 309] width 240 height 135
click at [625, 325] on link "Show phone" at bounding box center [629, 329] width 54 height 13
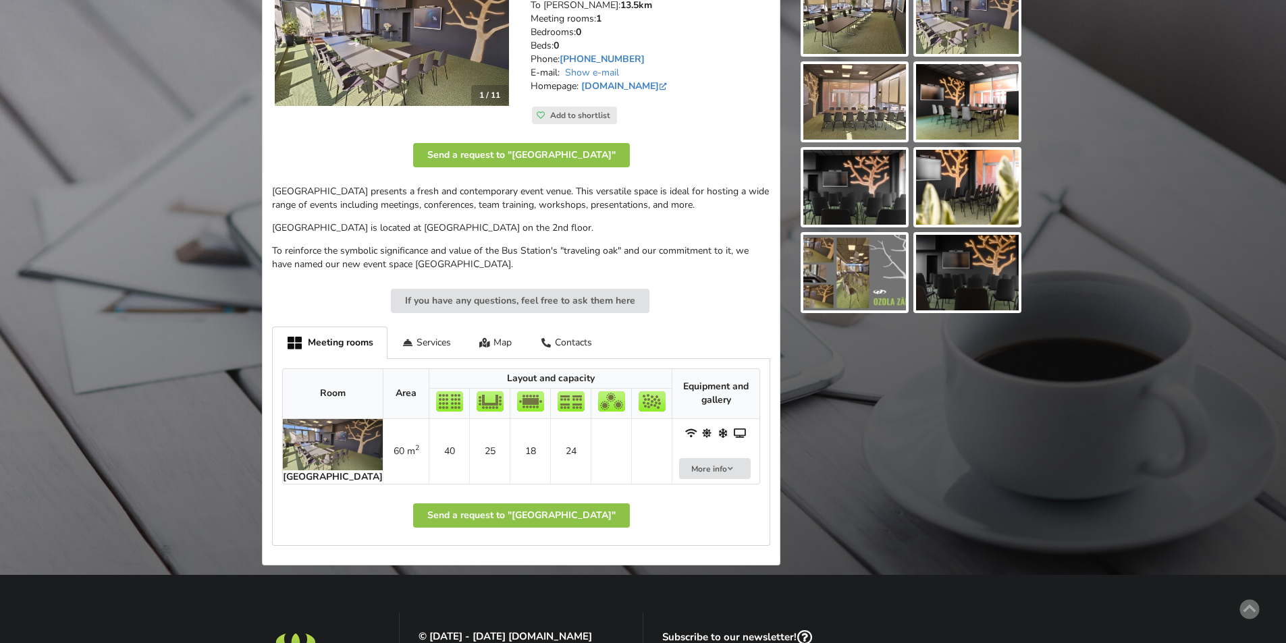
click at [330, 454] on img at bounding box center [333, 444] width 100 height 51
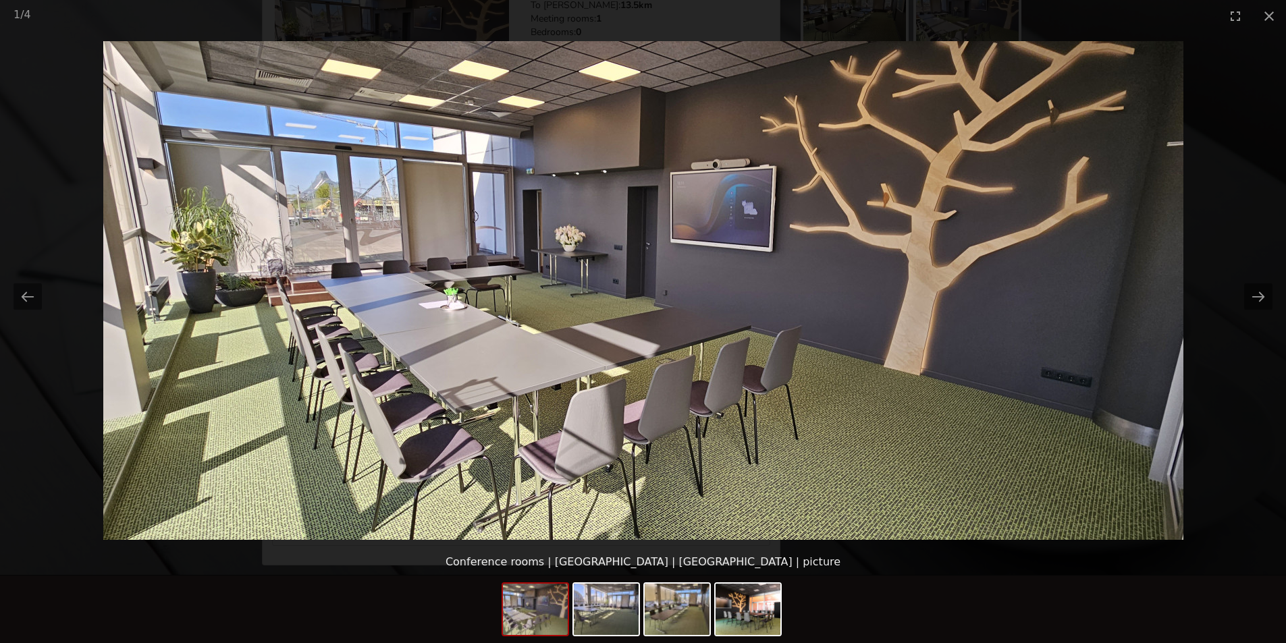
scroll to position [0, 0]
click at [1236, 186] on picture at bounding box center [643, 290] width 1286 height 517
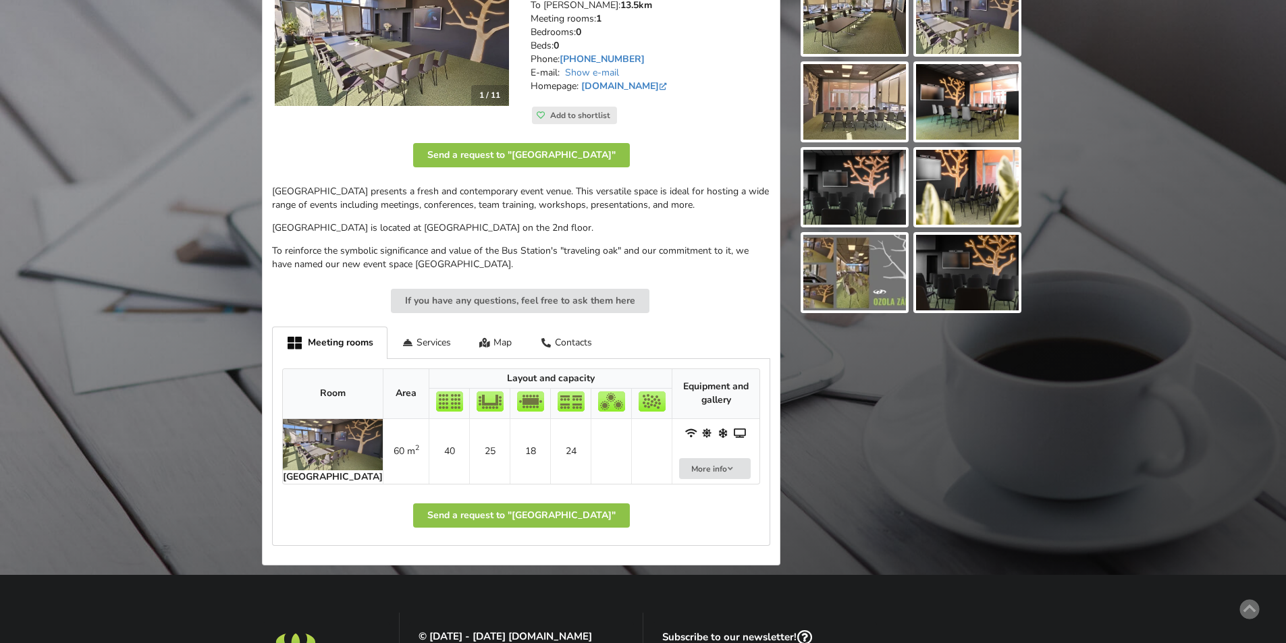
click at [311, 432] on img at bounding box center [333, 444] width 100 height 51
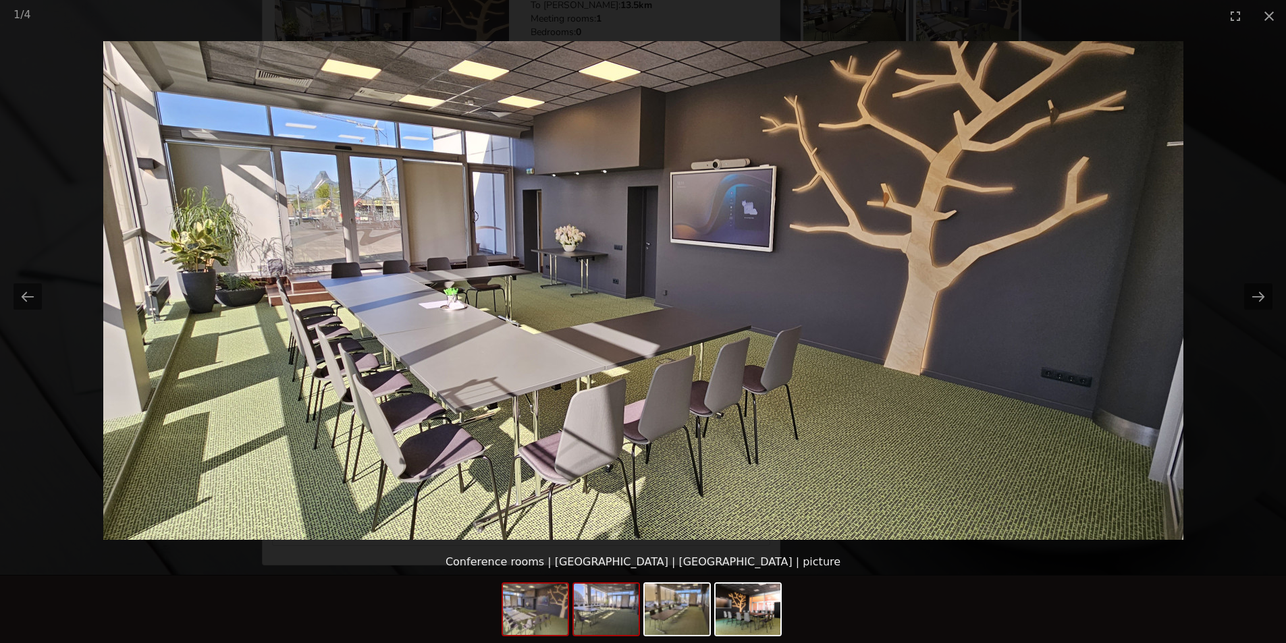
click at [603, 604] on img at bounding box center [606, 609] width 65 height 51
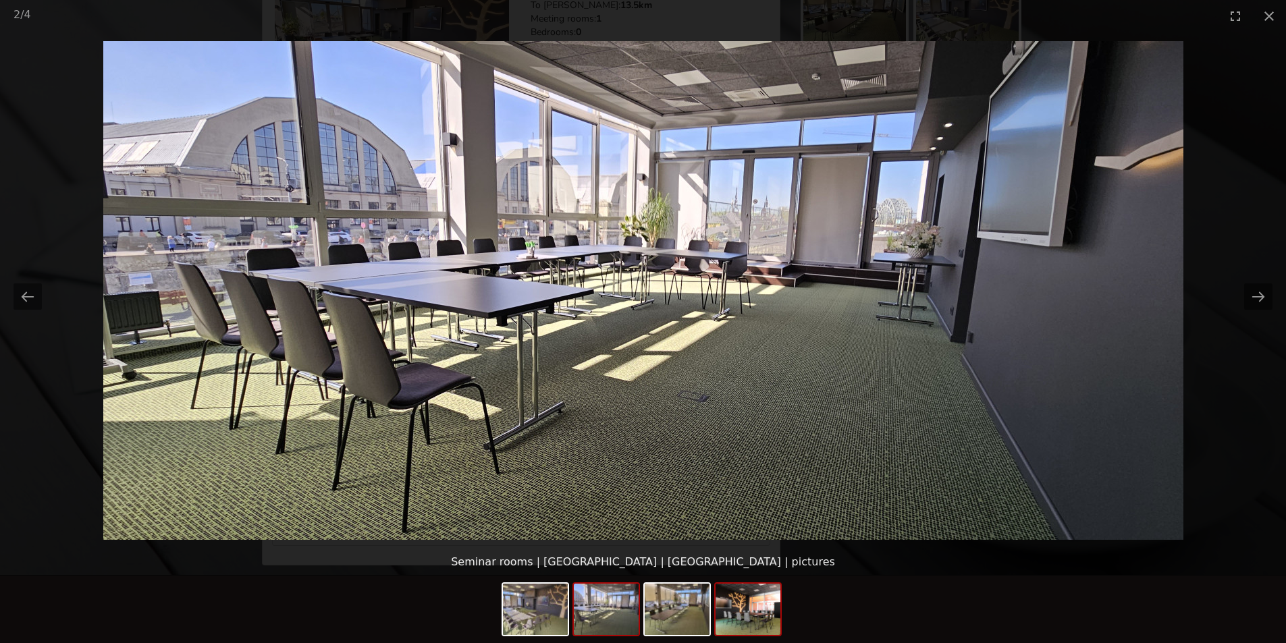
click at [729, 623] on img at bounding box center [748, 609] width 65 height 51
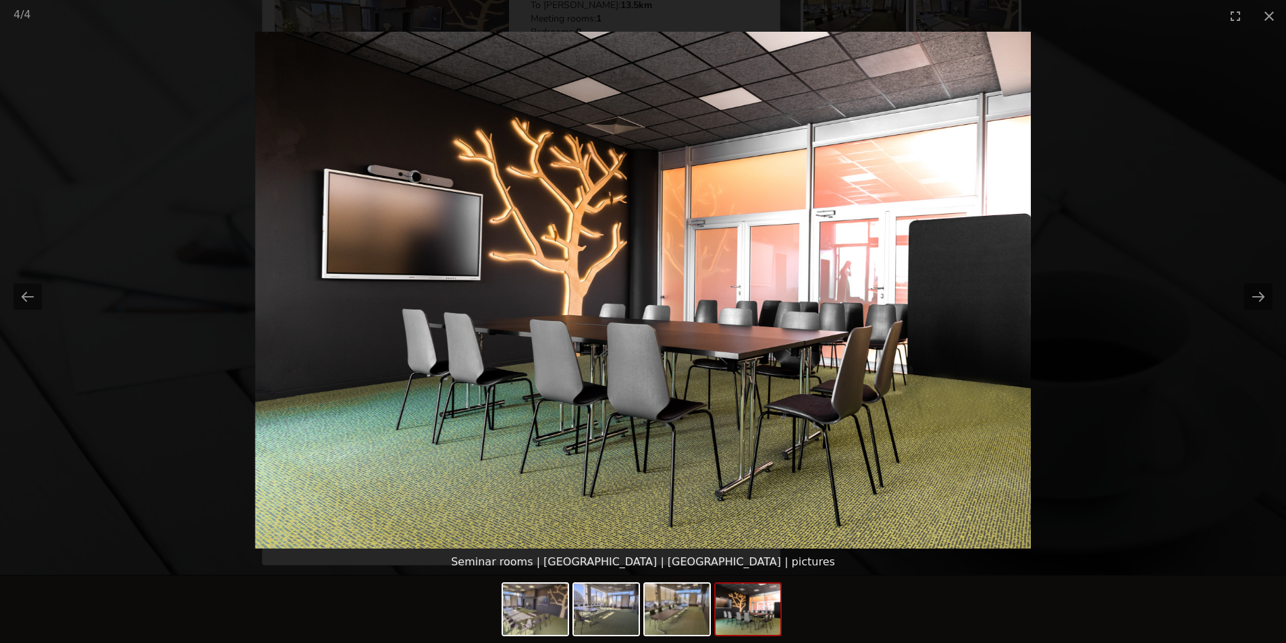
click at [1165, 155] on picture at bounding box center [643, 290] width 1286 height 517
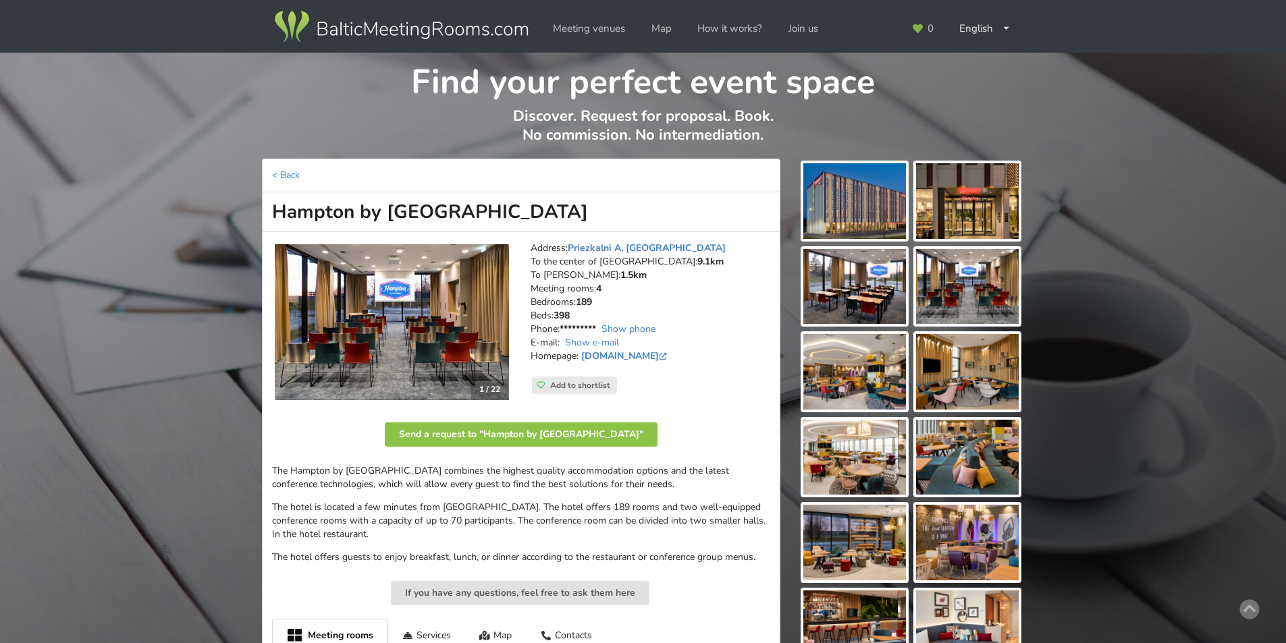
click at [398, 38] on img at bounding box center [401, 27] width 259 height 38
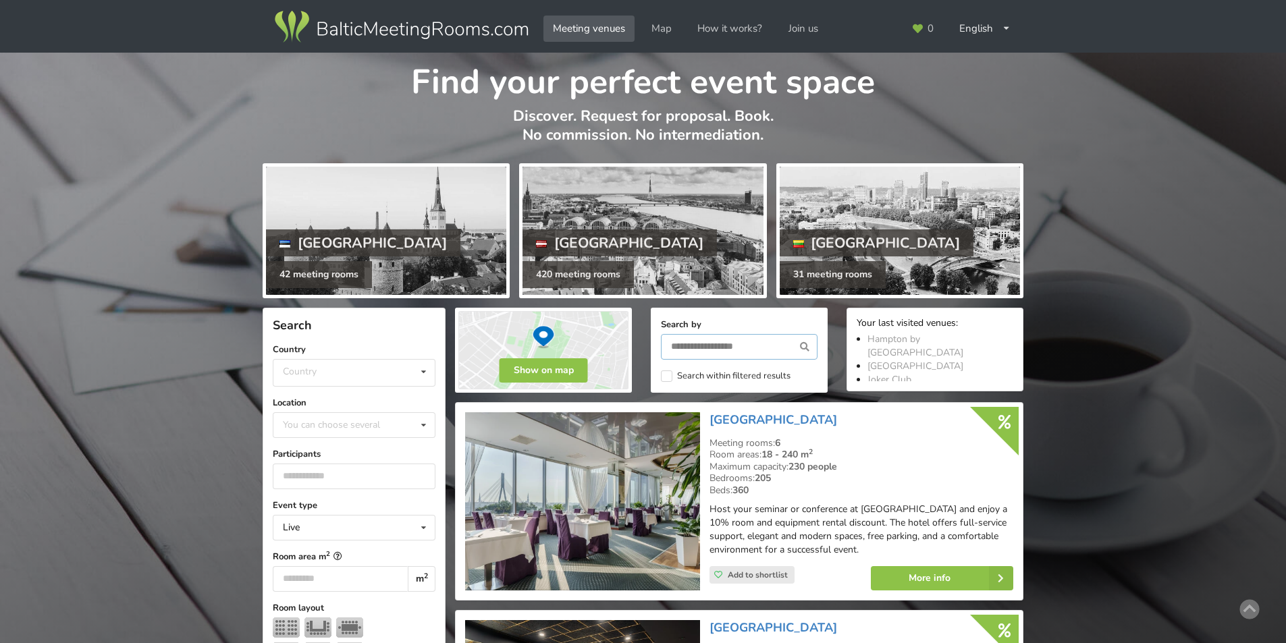
click at [723, 347] on input "text" at bounding box center [739, 347] width 157 height 26
type input "*****"
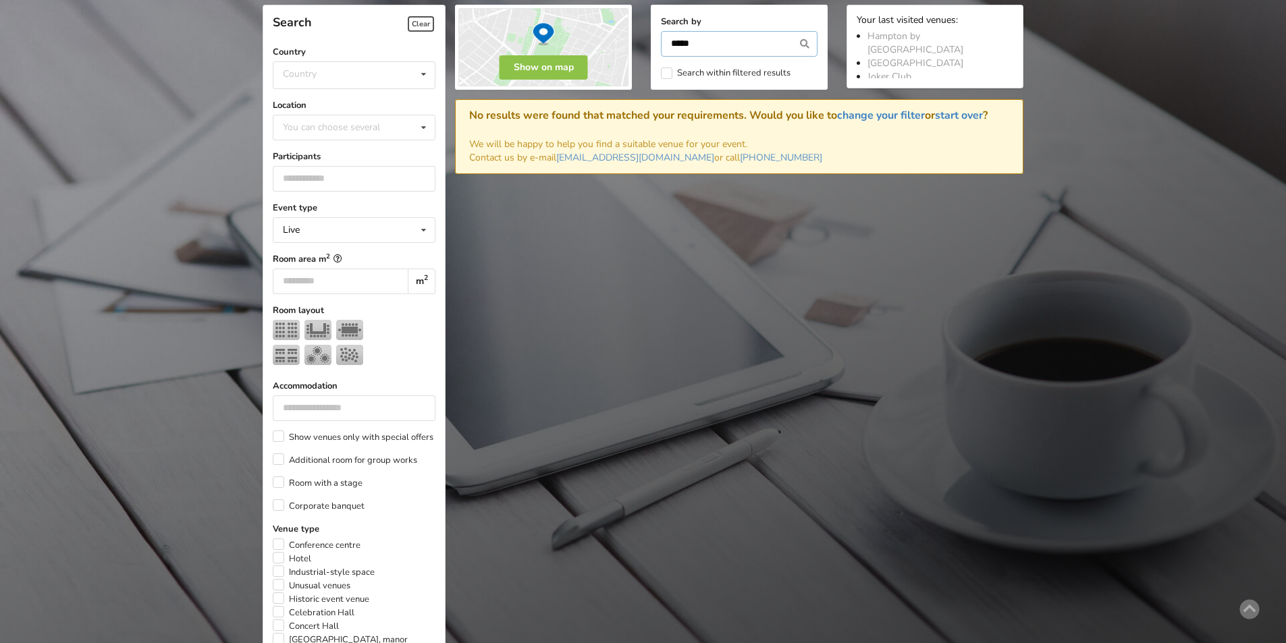
scroll to position [101, 0]
